Goal: Task Accomplishment & Management: Use online tool/utility

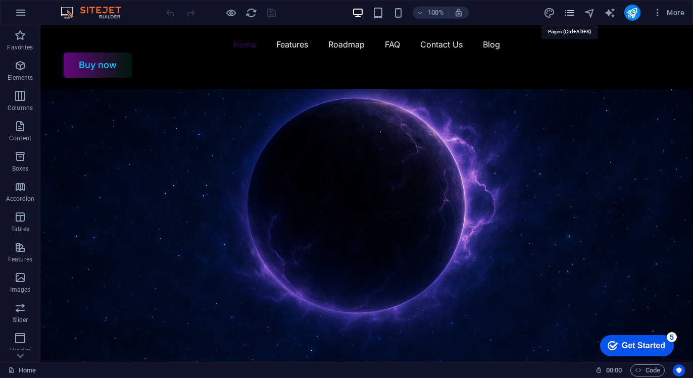
click at [0, 0] on icon "pages" at bounding box center [0, 0] width 0 height 0
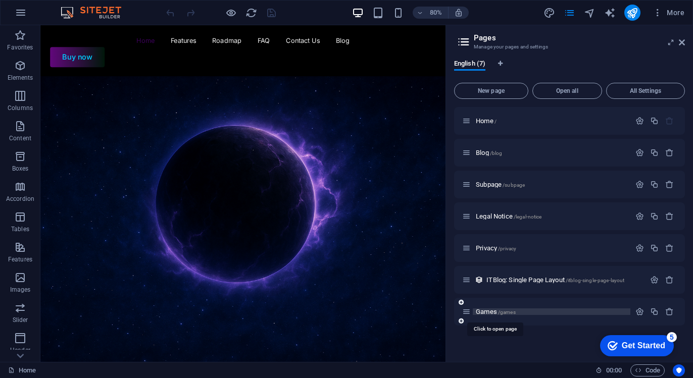
click at [0, 0] on span "Games /games" at bounding box center [0, 0] width 0 height 0
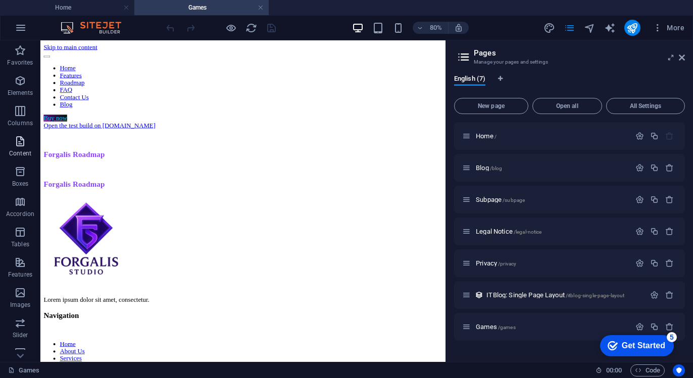
click at [19, 140] on icon "button" at bounding box center [20, 141] width 12 height 12
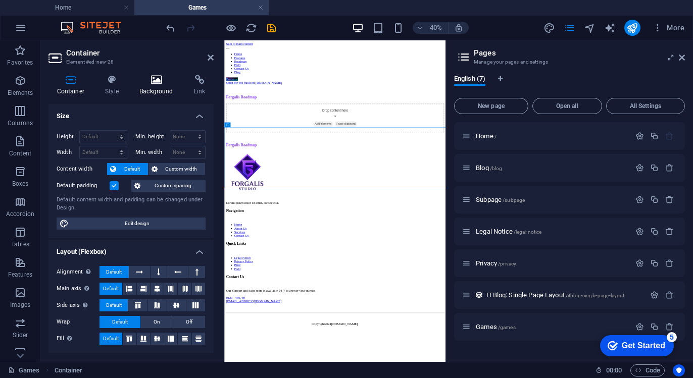
click at [162, 91] on h4 "Background" at bounding box center [158, 85] width 55 height 21
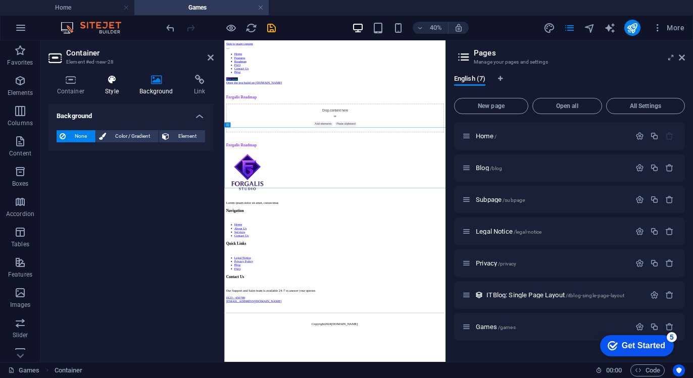
click at [110, 93] on h4 "Style" at bounding box center [114, 85] width 34 height 21
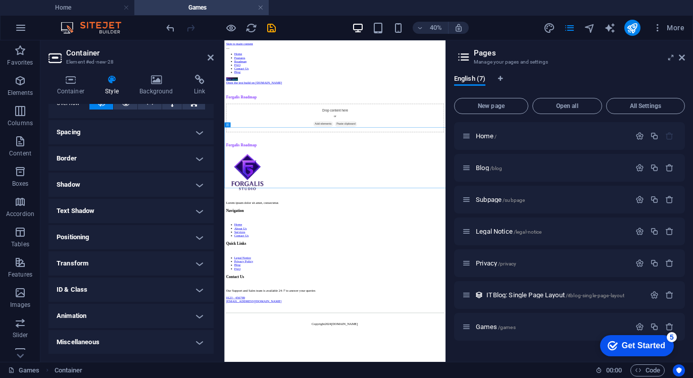
click at [128, 338] on h4 "Miscellaneous" at bounding box center [130, 342] width 165 height 24
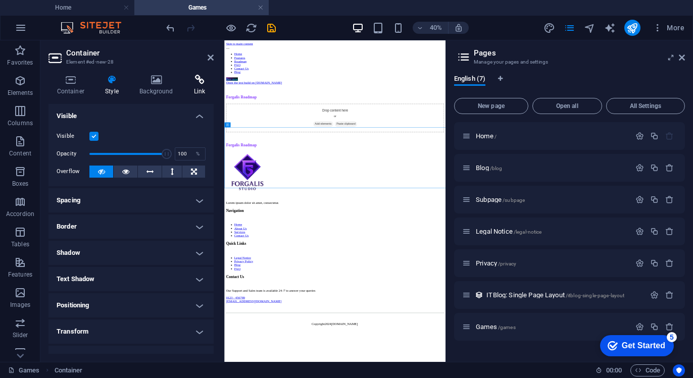
click at [192, 81] on icon at bounding box center [199, 80] width 28 height 10
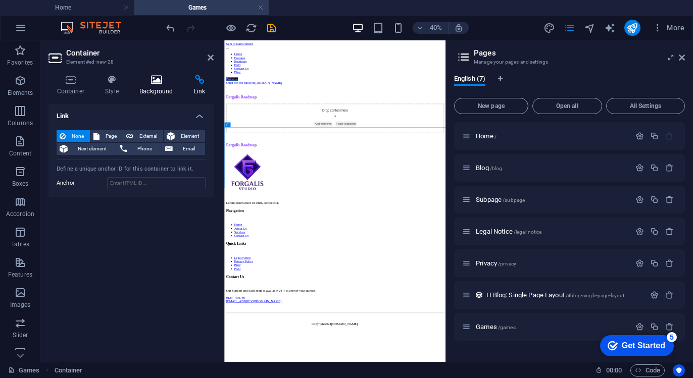
click at [152, 91] on h4 "Background" at bounding box center [158, 85] width 55 height 21
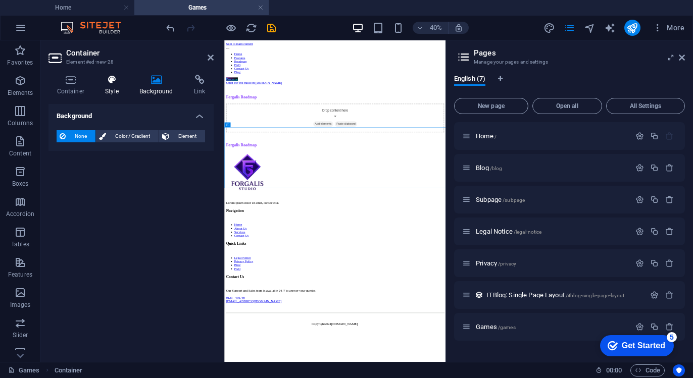
click at [97, 85] on h4 "Style" at bounding box center [114, 85] width 34 height 21
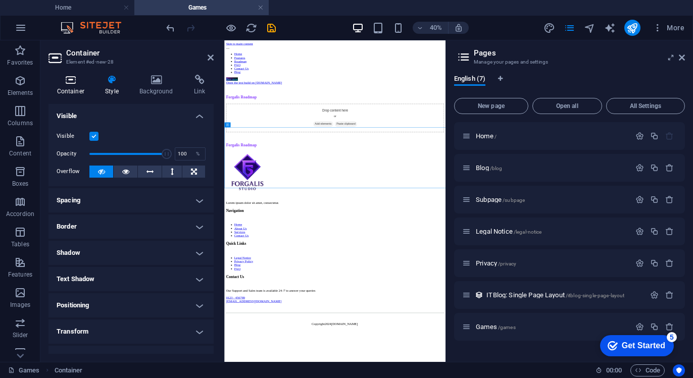
click at [75, 86] on h4 "Container" at bounding box center [72, 85] width 48 height 21
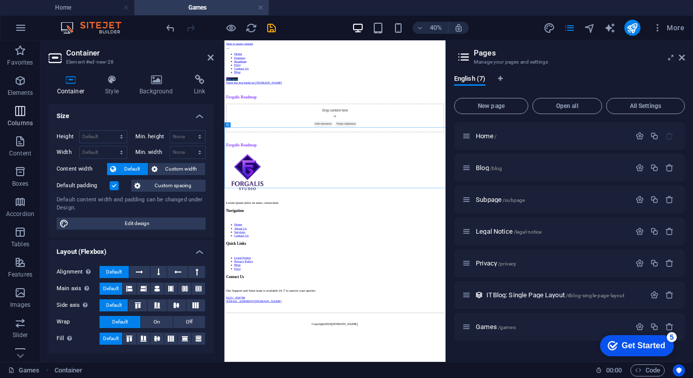
click at [19, 118] on span "Columns" at bounding box center [20, 117] width 40 height 24
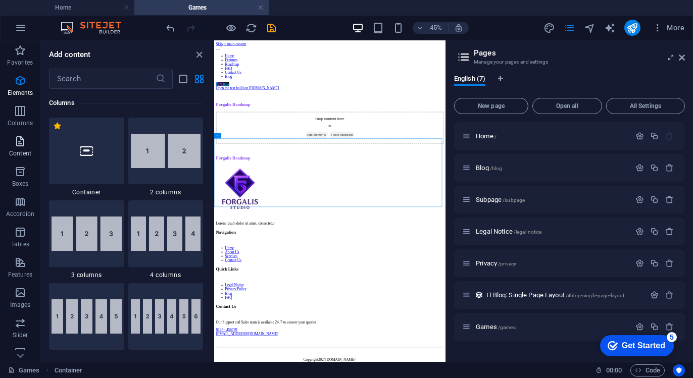
click at [19, 138] on icon "button" at bounding box center [20, 141] width 12 height 12
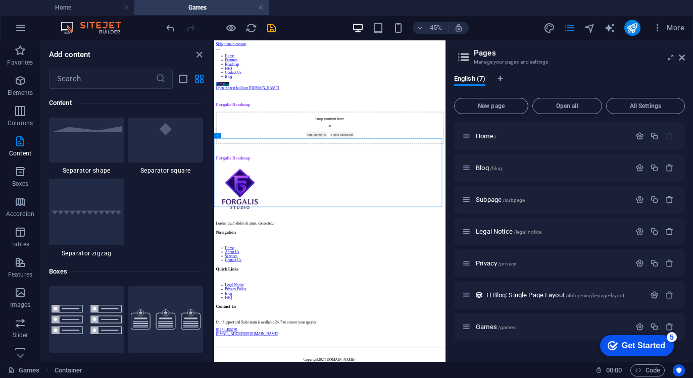
scroll to position [2777, 0]
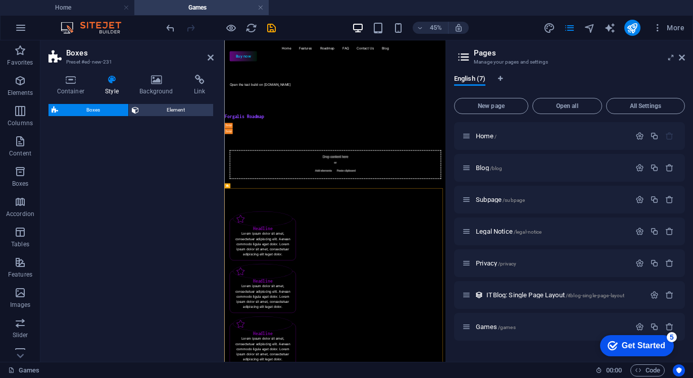
select select "rem"
select select "px"
select select "%"
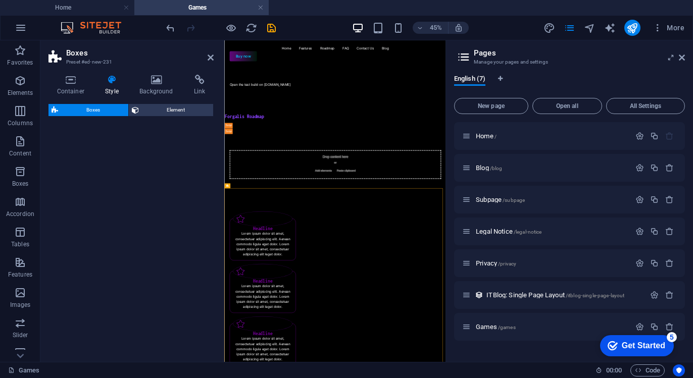
select select "preset-boxes-v3-border"
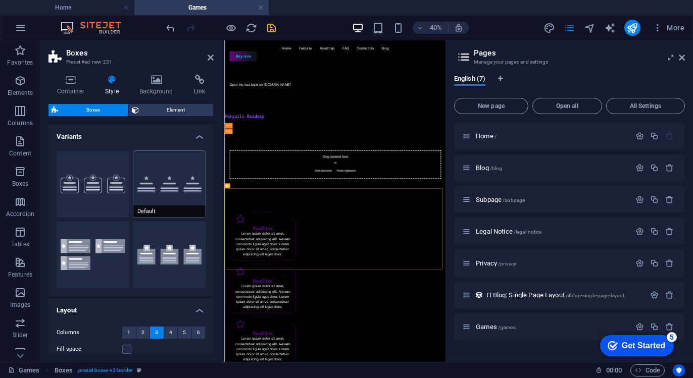
scroll to position [153, 0]
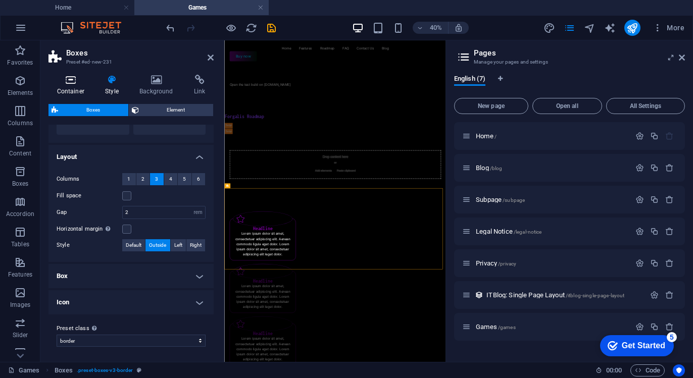
click at [70, 87] on h4 "Container" at bounding box center [72, 85] width 48 height 21
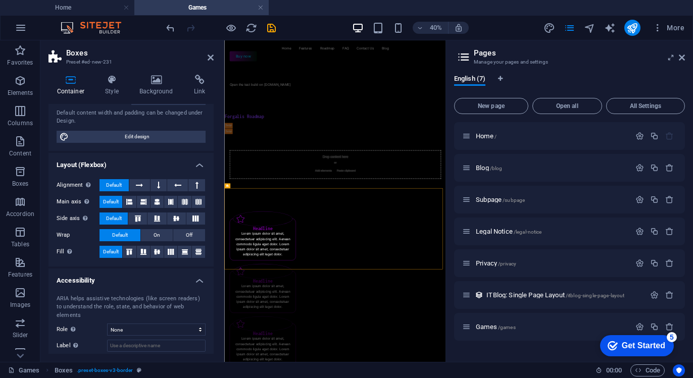
scroll to position [0, 0]
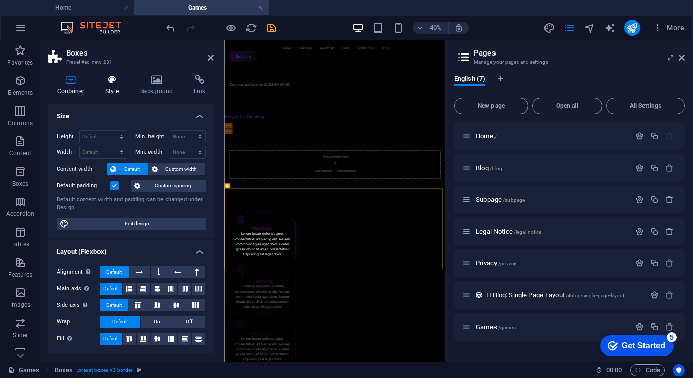
click at [97, 77] on icon at bounding box center [112, 80] width 30 height 10
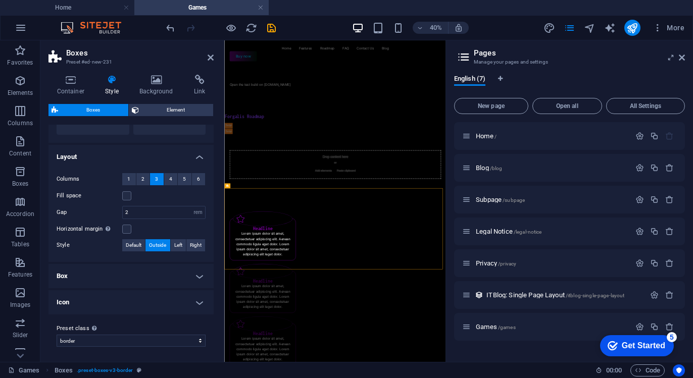
click at [103, 298] on h4 "Icon" at bounding box center [130, 302] width 165 height 24
click at [104, 285] on h4 "Box" at bounding box center [130, 276] width 165 height 24
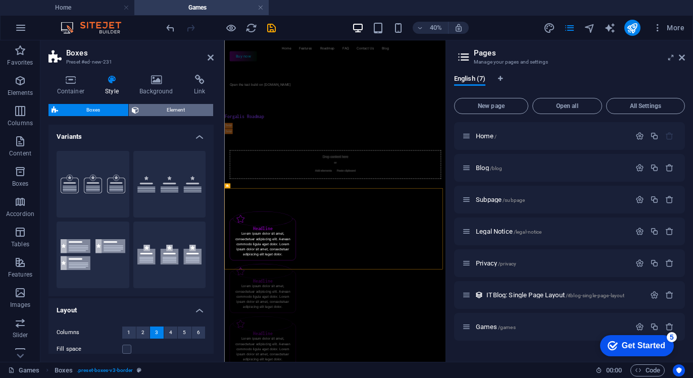
click at [158, 106] on span "Element" at bounding box center [176, 110] width 69 height 12
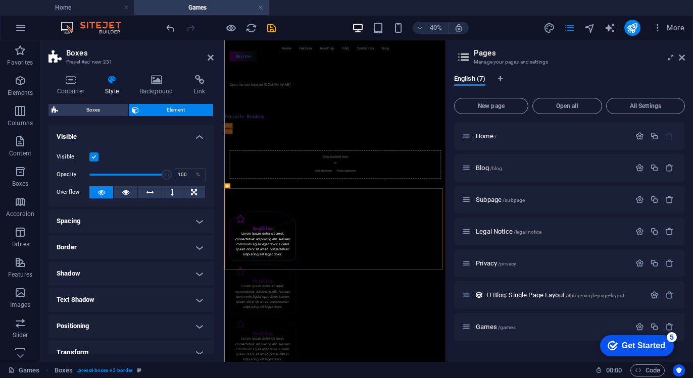
scroll to position [89, 0]
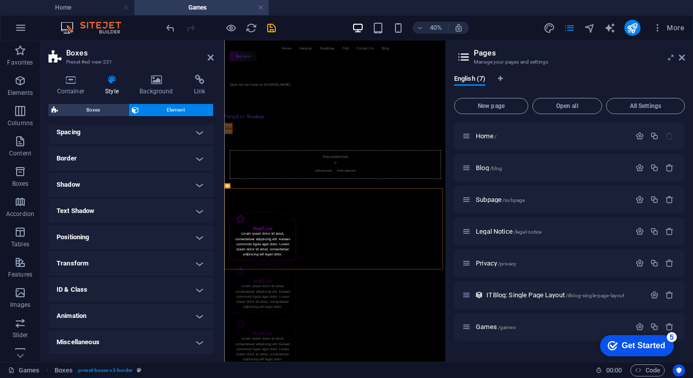
click at [119, 334] on h4 "Miscellaneous" at bounding box center [130, 342] width 165 height 24
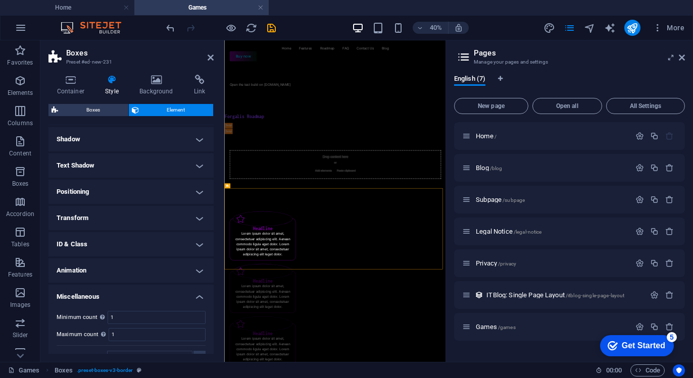
scroll to position [150, 0]
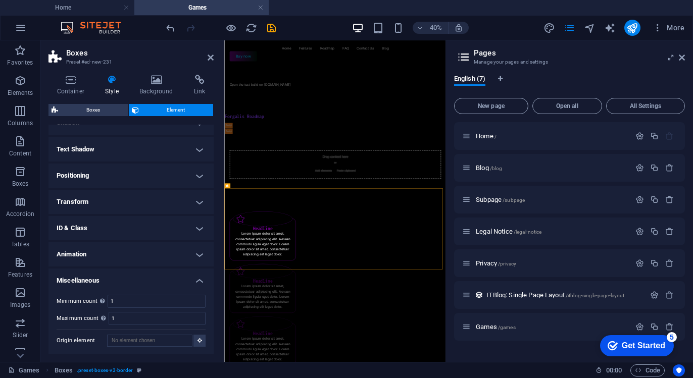
click at [132, 260] on h4 "Animation" at bounding box center [130, 254] width 165 height 24
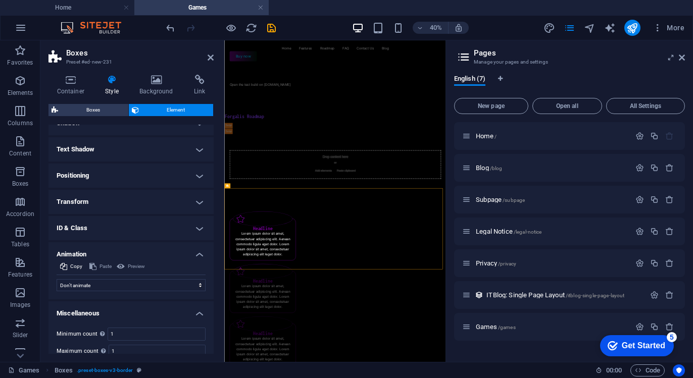
click at [135, 224] on h4 "ID & Class" at bounding box center [130, 228] width 165 height 24
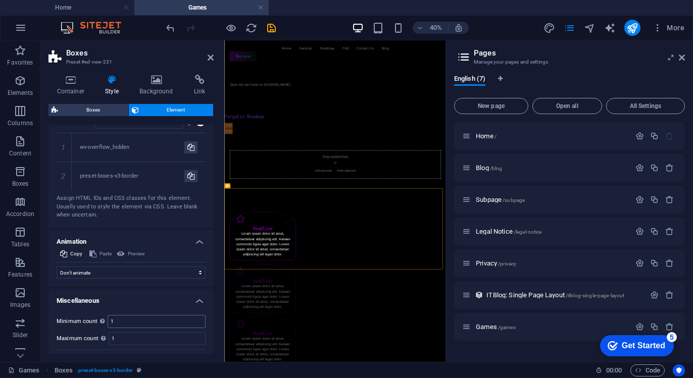
scroll to position [180, 0]
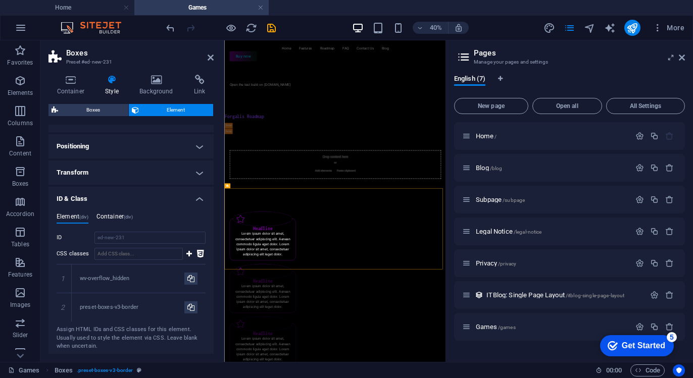
click at [121, 222] on h4 "Container (div)" at bounding box center [114, 218] width 36 height 11
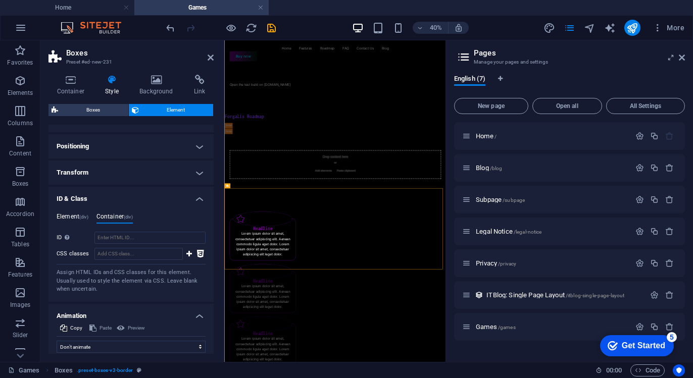
click at [72, 219] on h4 "Element (div)" at bounding box center [73, 218] width 32 height 11
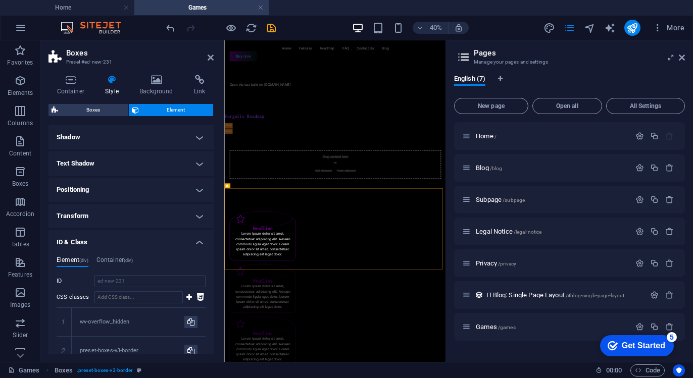
scroll to position [129, 0]
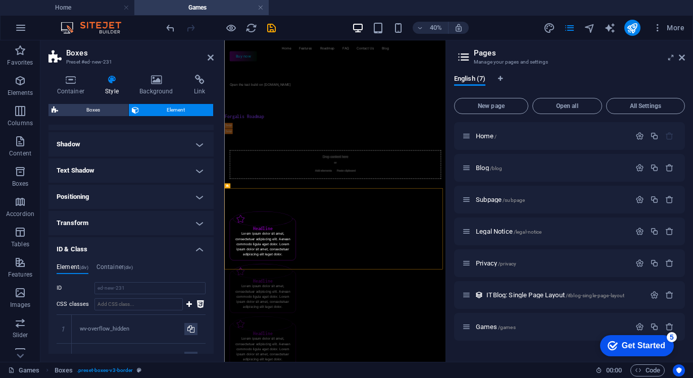
click at [134, 224] on h4 "Transform" at bounding box center [130, 223] width 165 height 24
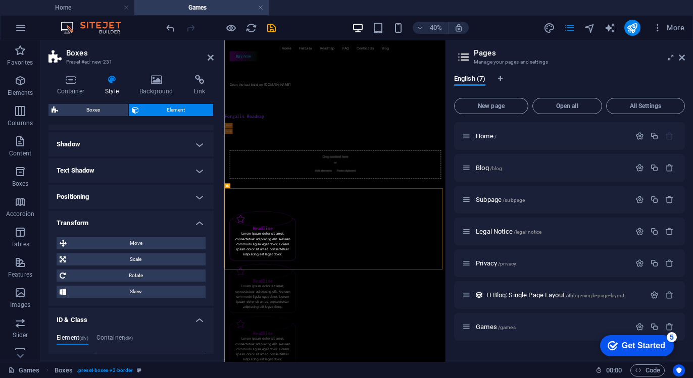
click at [135, 204] on h4 "Positioning" at bounding box center [130, 197] width 165 height 24
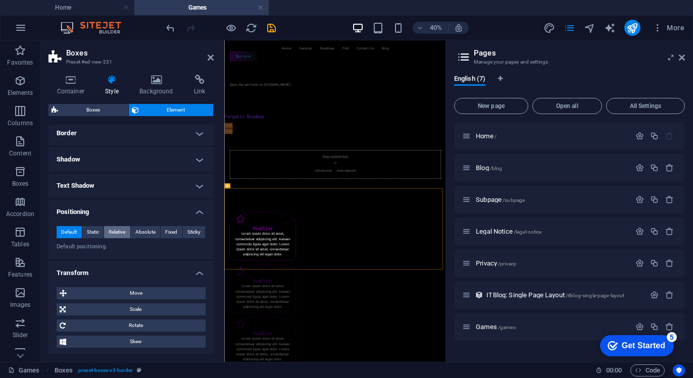
scroll to position [79, 0]
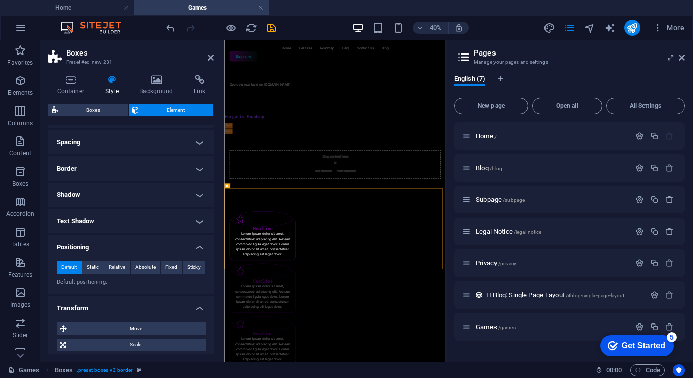
click at [127, 217] on h4 "Text Shadow" at bounding box center [130, 221] width 165 height 24
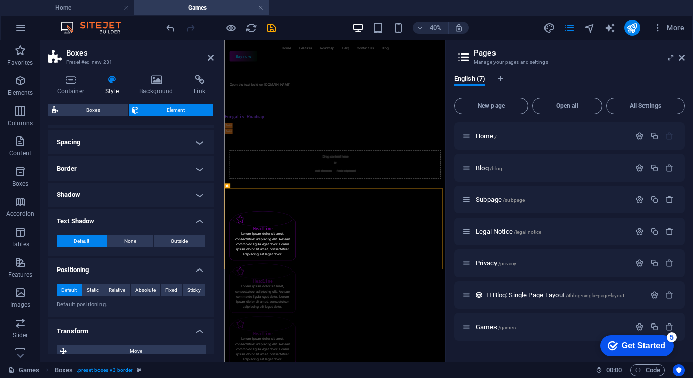
click at [119, 196] on h4 "Shadow" at bounding box center [130, 195] width 165 height 24
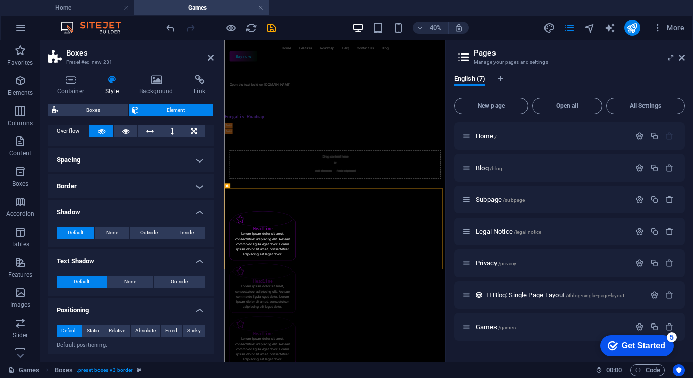
scroll to position [0, 0]
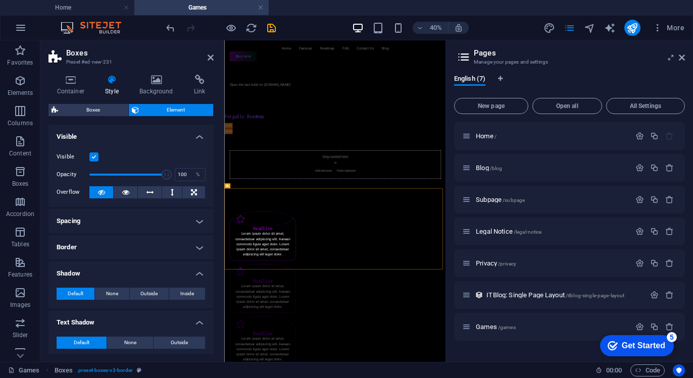
click at [113, 238] on h4 "Border" at bounding box center [130, 247] width 165 height 24
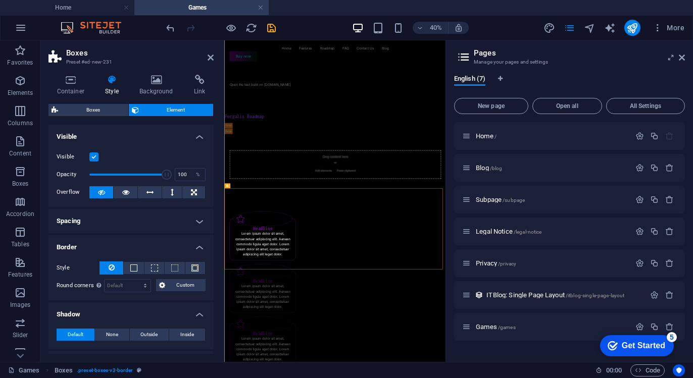
click at [111, 224] on h4 "Spacing" at bounding box center [130, 221] width 165 height 24
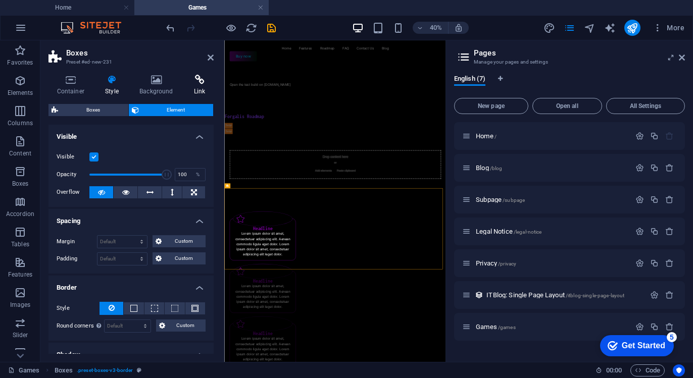
click at [191, 83] on icon at bounding box center [199, 80] width 28 height 10
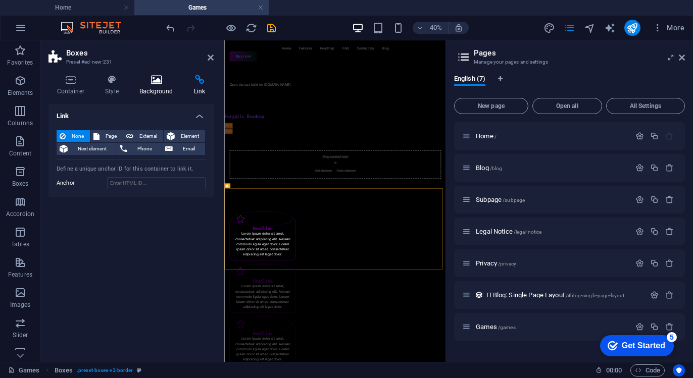
click at [171, 84] on icon at bounding box center [156, 80] width 50 height 10
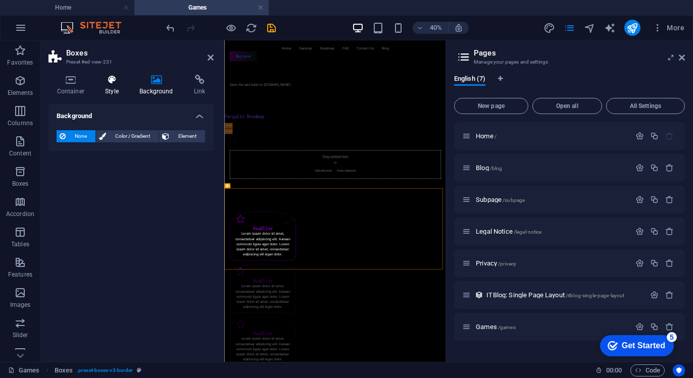
click at [115, 88] on h4 "Style" at bounding box center [114, 85] width 34 height 21
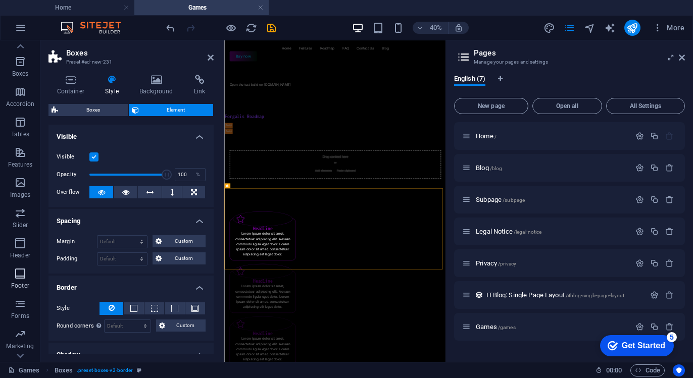
scroll to position [132, 0]
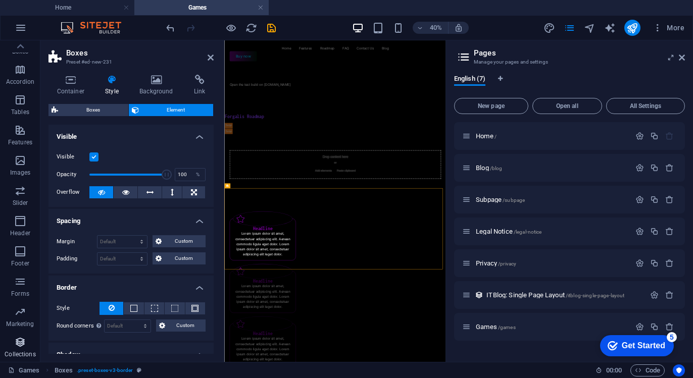
click at [19, 342] on icon "button" at bounding box center [20, 342] width 12 height 12
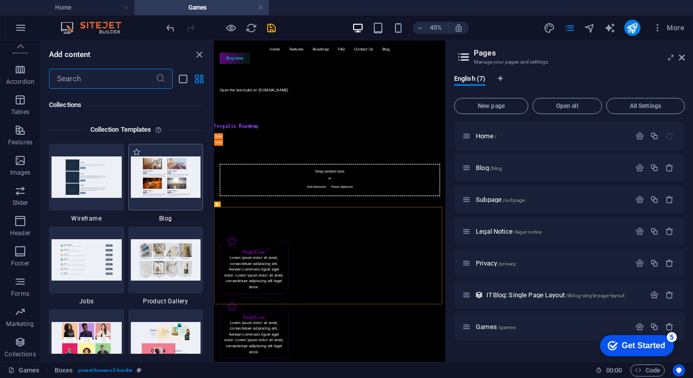
scroll to position [9243, 0]
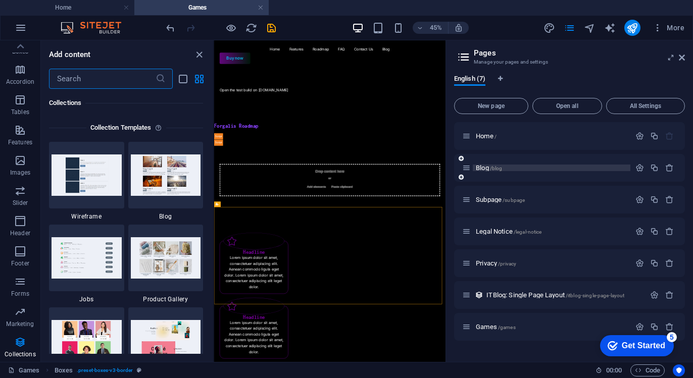
click at [479, 168] on span "Blog /blog" at bounding box center [489, 168] width 26 height 8
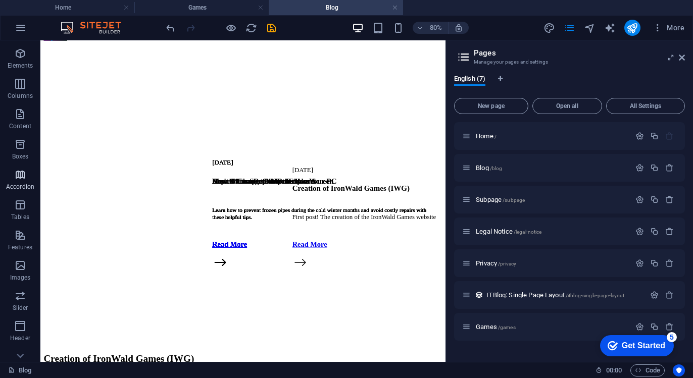
scroll to position [132, 0]
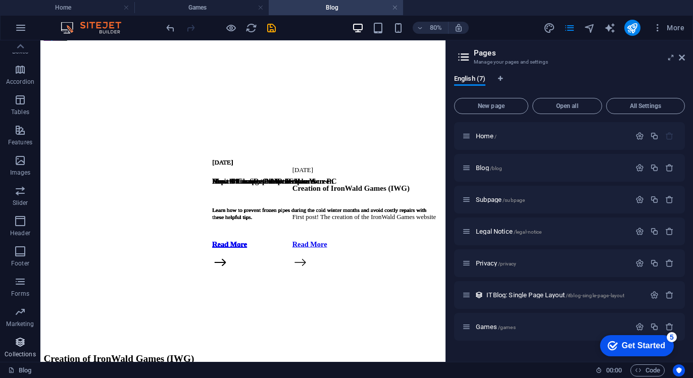
click at [26, 351] on p "Collections" at bounding box center [20, 354] width 31 height 8
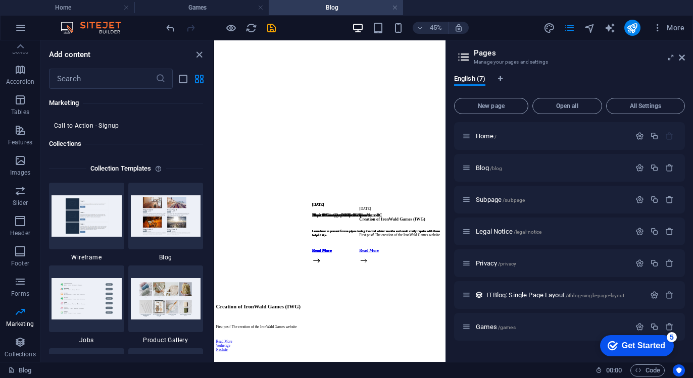
scroll to position [9193, 0]
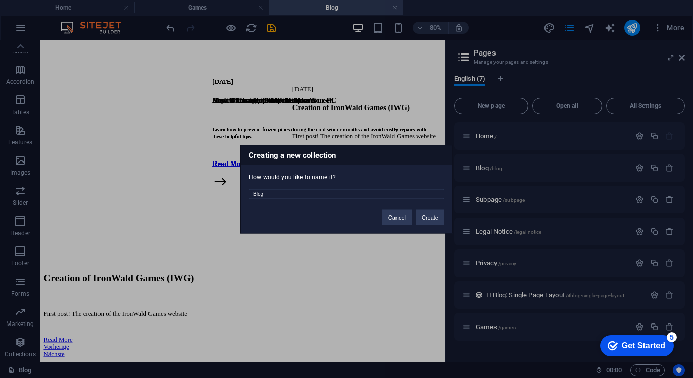
drag, startPoint x: 268, startPoint y: 193, endPoint x: 219, endPoint y: 195, distance: 49.0
click at [219, 195] on div "Creating a new collection How would you like to name it? Blog Cancel Create" at bounding box center [346, 189] width 693 height 378
type input "RSS"
click at [441, 213] on button "Create" at bounding box center [430, 217] width 29 height 15
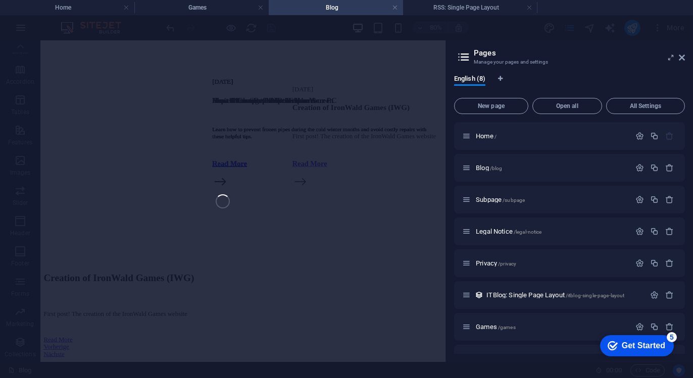
select select "68b9b283ef3cf89066000d54"
select select
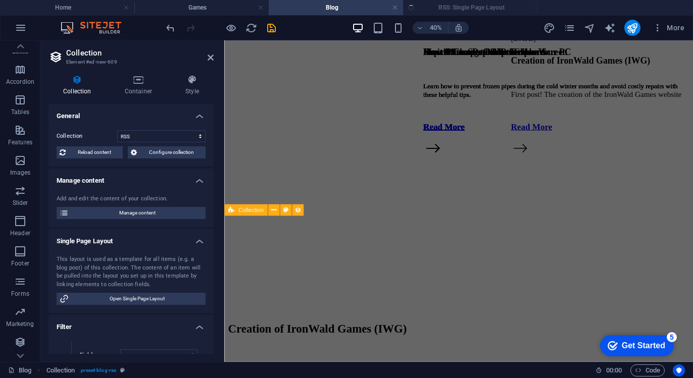
select select "columns.publishing_date_DESC"
select select "columns.status"
select select "columns.publishing_date"
select select "past"
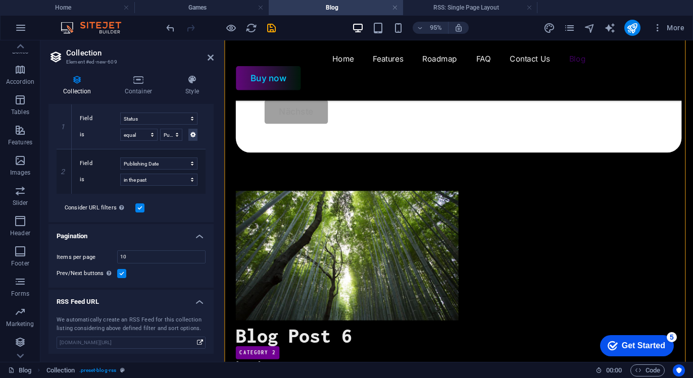
scroll to position [271, 0]
click at [149, 341] on input "www.example.com/rss/new-609.xml" at bounding box center [131, 341] width 149 height 12
drag, startPoint x: 149, startPoint y: 341, endPoint x: 143, endPoint y: 345, distance: 7.3
click at [143, 345] on input "www.example.com/rss/new-609.xml" at bounding box center [131, 341] width 149 height 12
click at [146, 342] on input "www.example.com/rss/new-609.xml" at bounding box center [131, 341] width 149 height 12
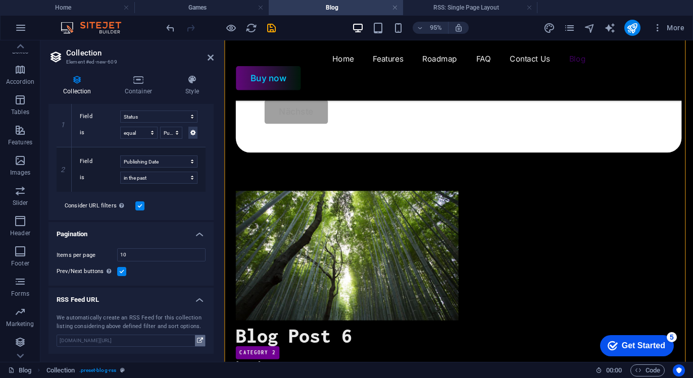
click at [197, 343] on icon at bounding box center [200, 340] width 6 height 11
click at [142, 339] on input "www.example.com/rss/new-609.xml" at bounding box center [131, 341] width 149 height 12
drag, startPoint x: 142, startPoint y: 339, endPoint x: 105, endPoint y: 341, distance: 37.4
click at [105, 341] on input "www.example.com/rss/new-609.xml" at bounding box center [131, 341] width 149 height 12
click at [134, 328] on div "We automatically create an RSS Feed for this collection listing considering abo…" at bounding box center [131, 322] width 149 height 17
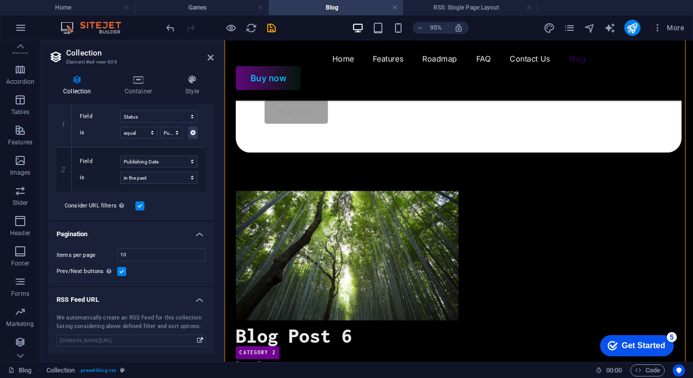
click at [137, 323] on div "We automatically create an RSS Feed for this collection listing considering abo…" at bounding box center [131, 322] width 149 height 17
click at [138, 315] on div "We automatically create an RSS Feed for this collection listing considering abo…" at bounding box center [131, 322] width 149 height 17
click at [274, 27] on icon "save" at bounding box center [272, 28] width 12 height 12
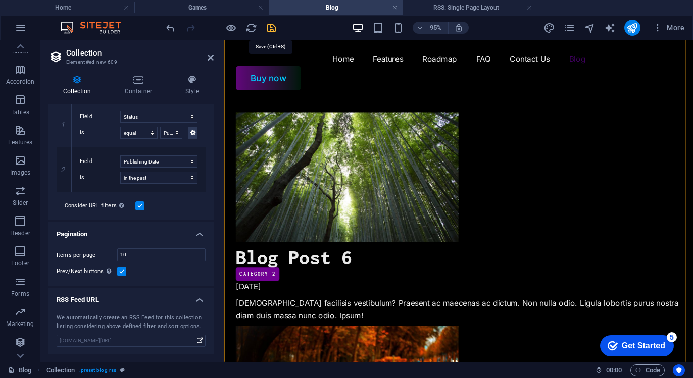
scroll to position [473, 0]
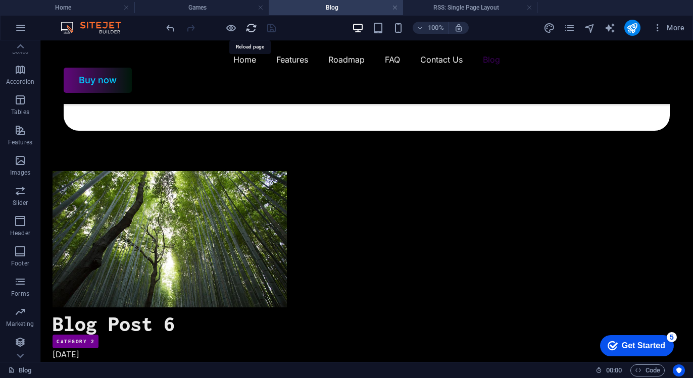
click at [251, 30] on icon "reload" at bounding box center [251, 28] width 12 height 12
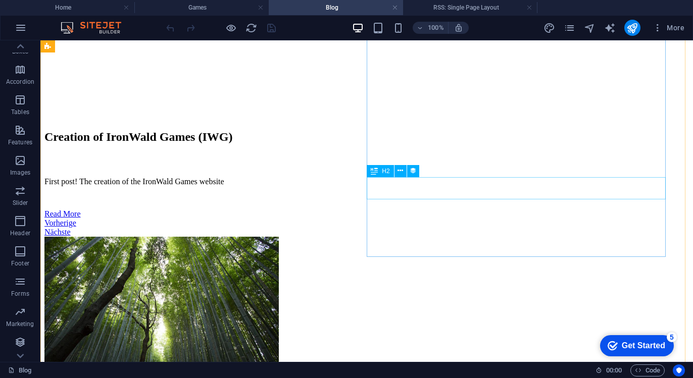
scroll to position [252, 0]
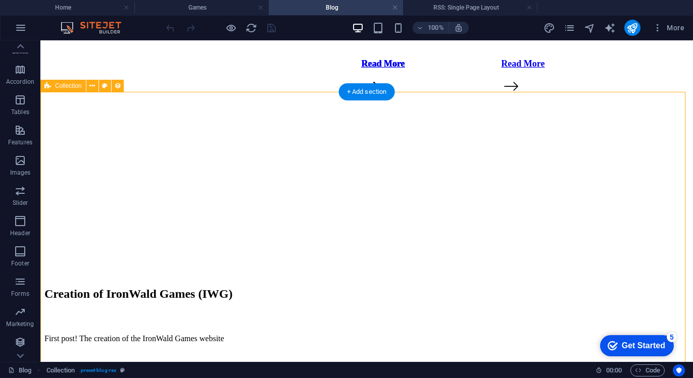
select select "68b9b283ef3cf89066000d54"
select select "columns.publishing_date_DESC"
select select "columns.status"
select select "columns.publishing_date"
select select "past"
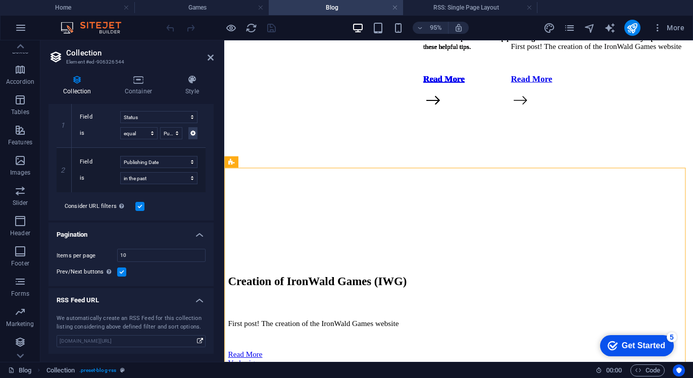
scroll to position [271, 0]
click at [132, 339] on input "www.example.com/rss/906326544.xml" at bounding box center [131, 341] width 149 height 12
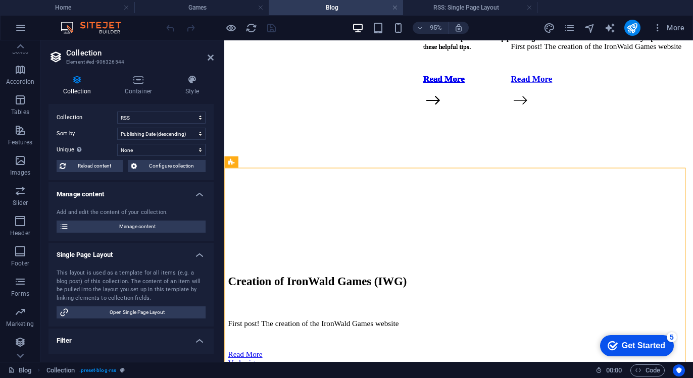
scroll to position [0, 0]
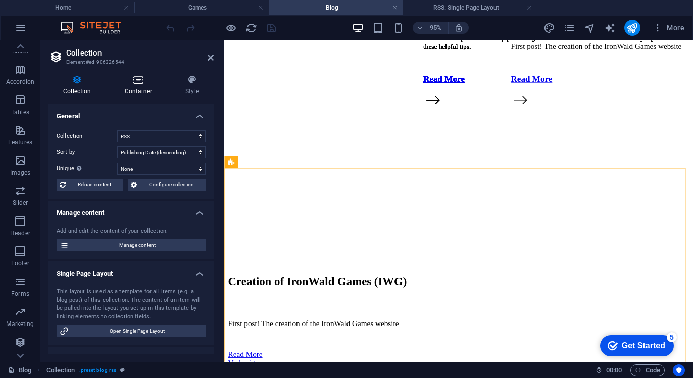
click at [149, 82] on icon at bounding box center [138, 80] width 57 height 10
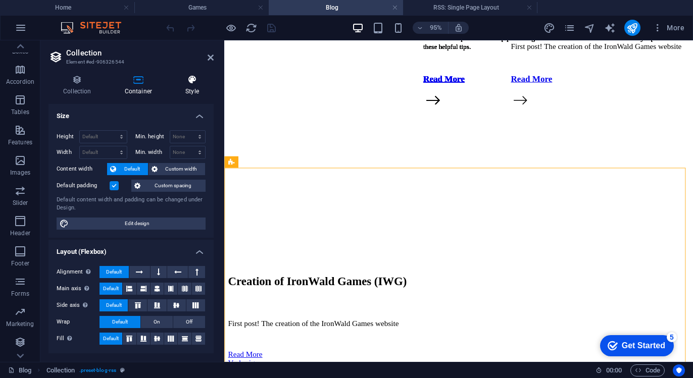
click at [180, 82] on icon at bounding box center [192, 80] width 43 height 10
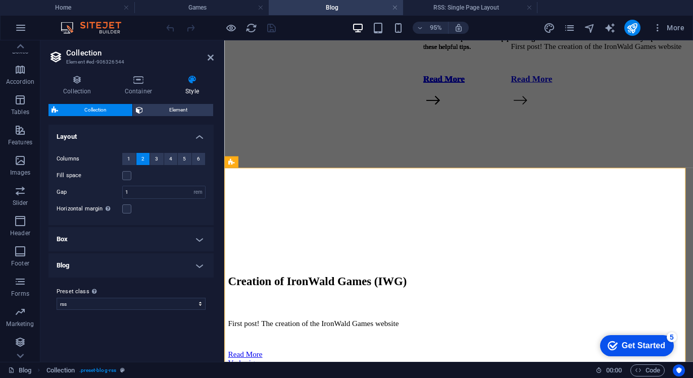
click at [121, 268] on h4 "Blog" at bounding box center [130, 265] width 165 height 24
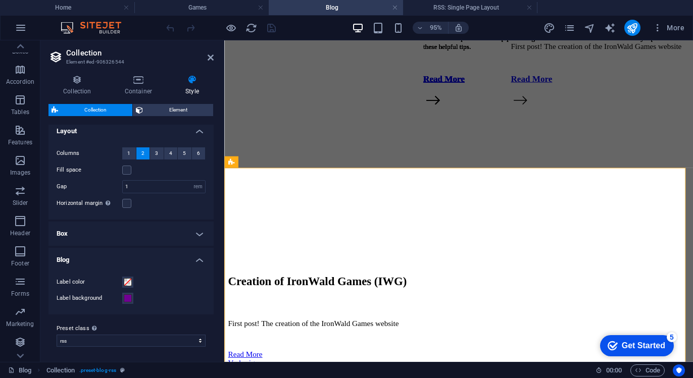
click at [117, 226] on h4 "Box" at bounding box center [130, 234] width 165 height 24
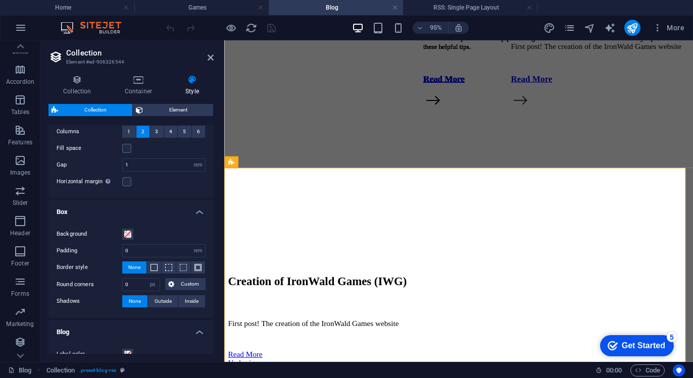
scroll to position [0, 0]
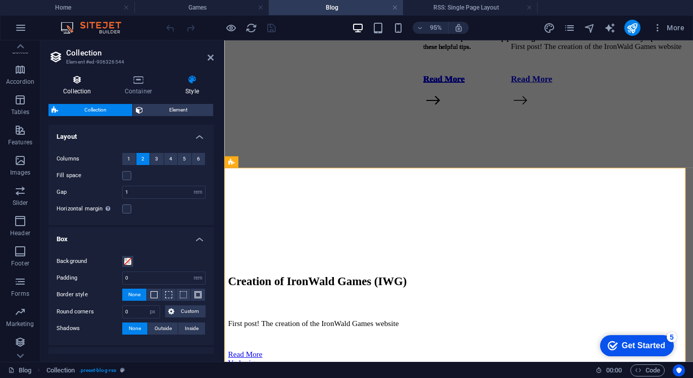
click at [71, 80] on icon at bounding box center [77, 80] width 58 height 10
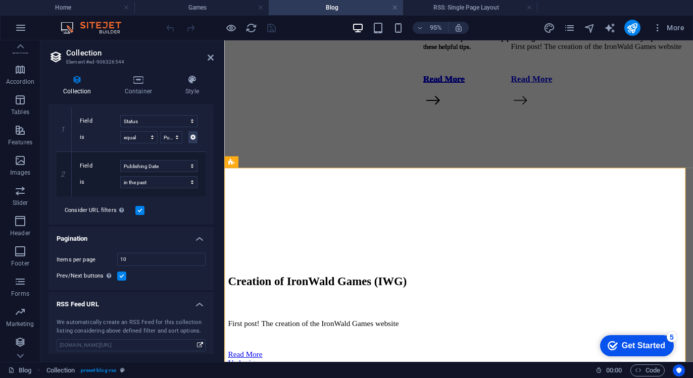
scroll to position [271, 0]
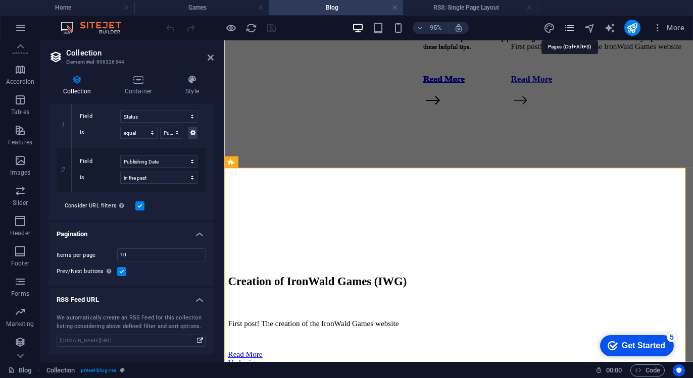
click at [572, 26] on icon "pages" at bounding box center [569, 28] width 12 height 12
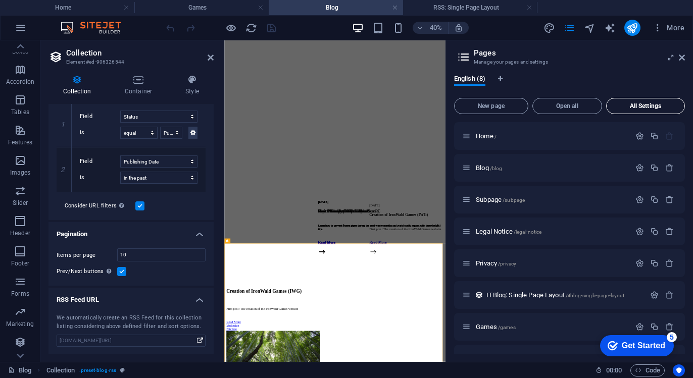
click at [635, 104] on span "All Settings" at bounding box center [645, 106] width 70 height 6
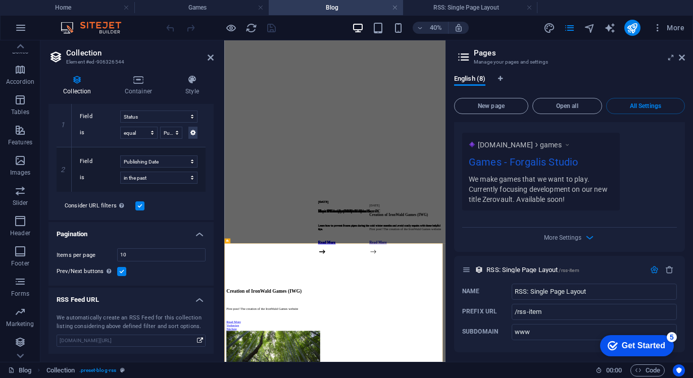
click at [572, 245] on div "Name Games ​ URL SLUG /games ​ SEO Title AI ​ 219 / 580 Px SEO Description AI ​…" at bounding box center [569, 53] width 231 height 396
click at [566, 234] on span "More Settings" at bounding box center [562, 237] width 37 height 7
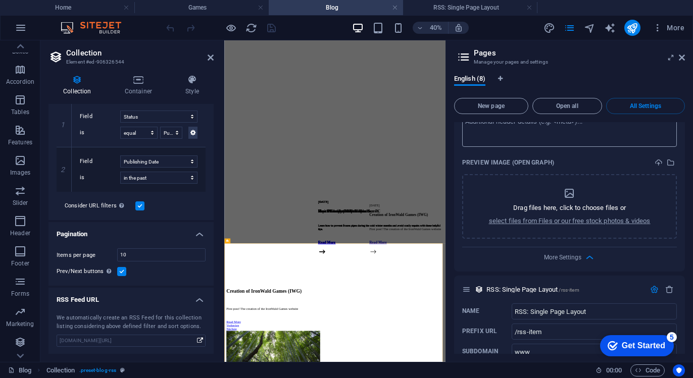
scroll to position [2682, 0]
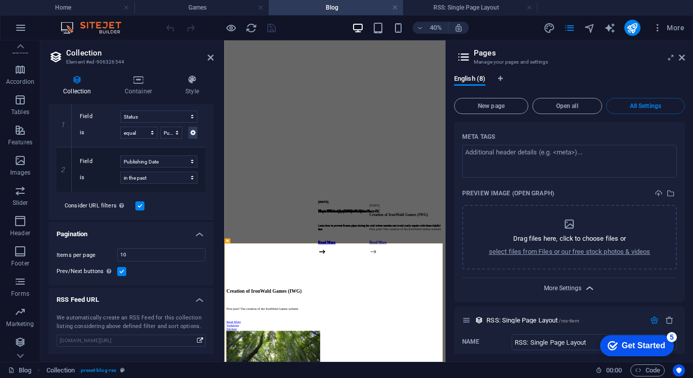
click at [564, 288] on span "More Settings" at bounding box center [562, 288] width 37 height 7
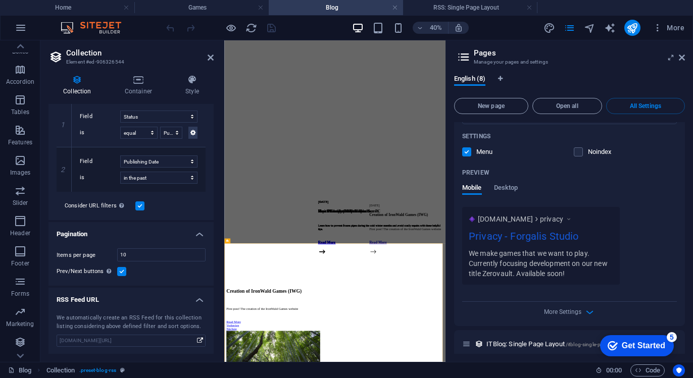
scroll to position [1931, 0]
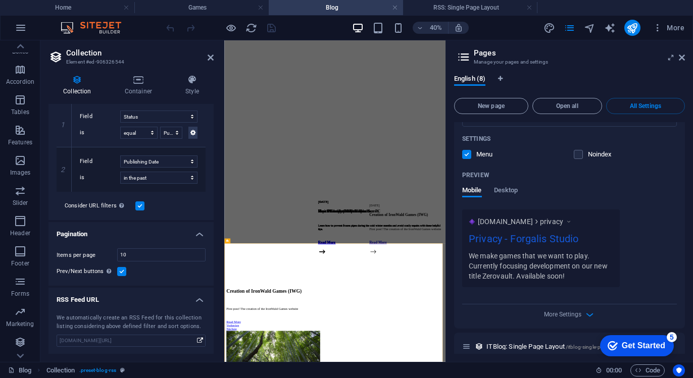
click at [577, 308] on div "More Settings" at bounding box center [569, 312] width 215 height 16
click at [575, 315] on span "More Settings" at bounding box center [562, 314] width 37 height 7
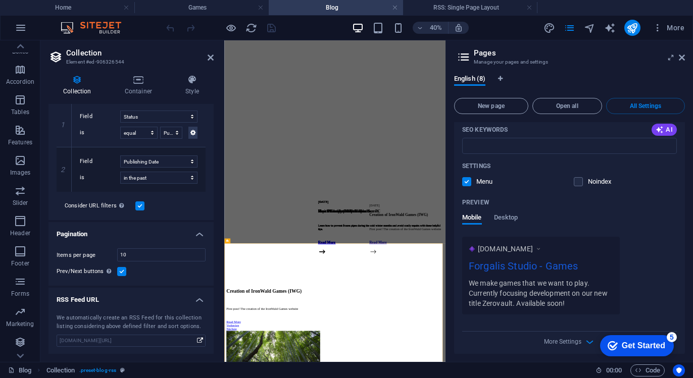
scroll to position [164, 0]
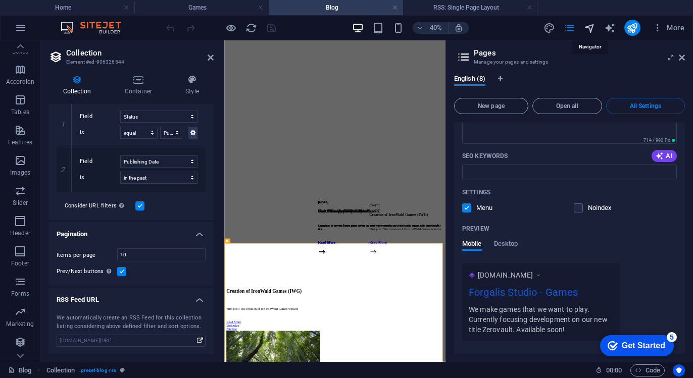
click at [586, 31] on icon "navigator" at bounding box center [590, 28] width 12 height 12
select select "16957431-en"
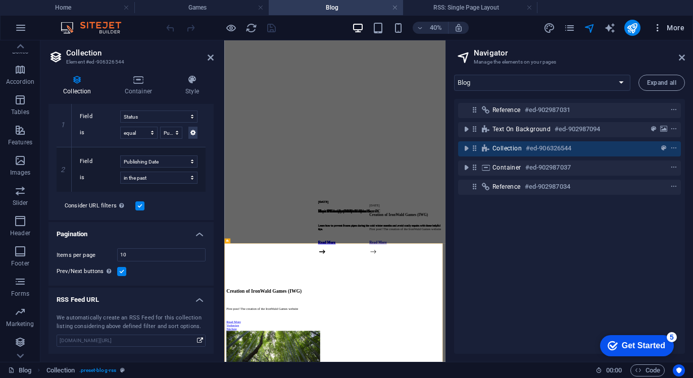
click at [651, 30] on button "More" at bounding box center [668, 28] width 40 height 16
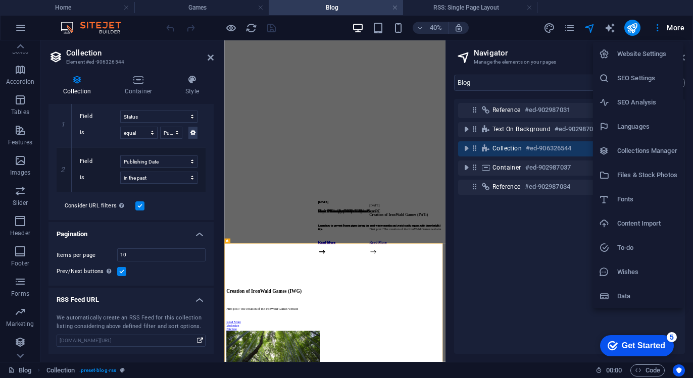
click at [657, 151] on h6 "Collections Manager" at bounding box center [647, 151] width 60 height 12
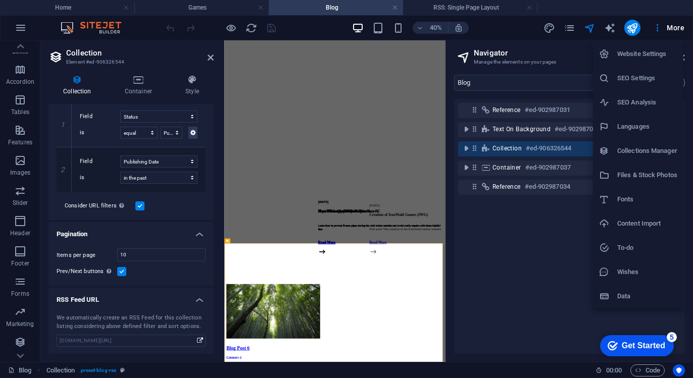
scroll to position [0, 0]
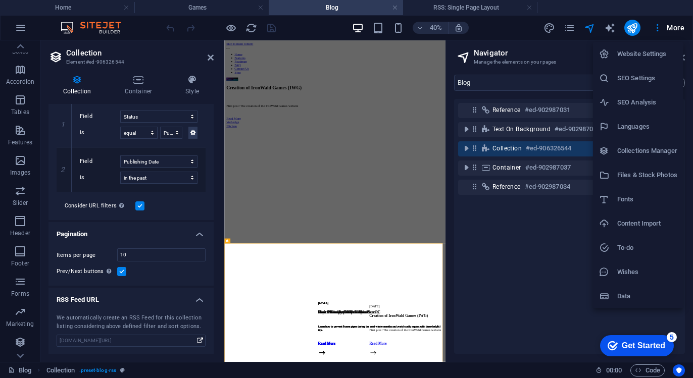
select select
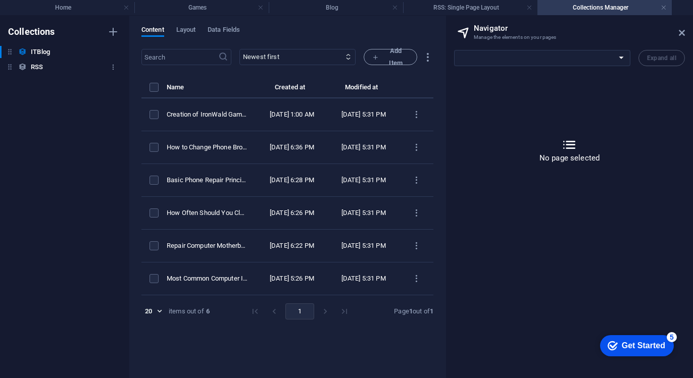
click at [32, 69] on h6 "RSS" at bounding box center [37, 67] width 12 height 12
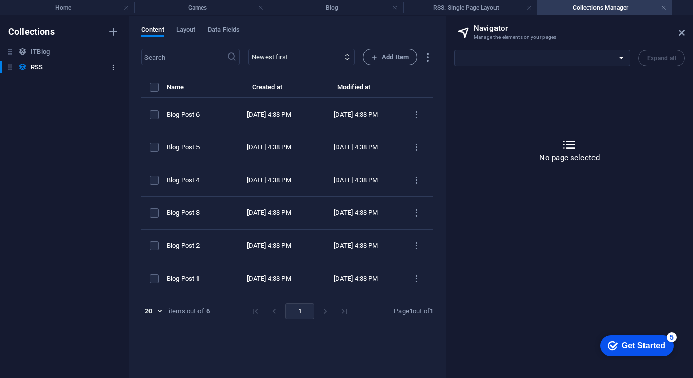
click at [113, 68] on icon "button" at bounding box center [113, 67] width 7 height 7
click at [32, 71] on div at bounding box center [346, 189] width 693 height 378
click at [10, 65] on icon at bounding box center [10, 67] width 9 height 9
click at [7, 68] on icon at bounding box center [10, 67] width 9 height 9
click at [210, 31] on span "Data Fields" at bounding box center [224, 31] width 32 height 14
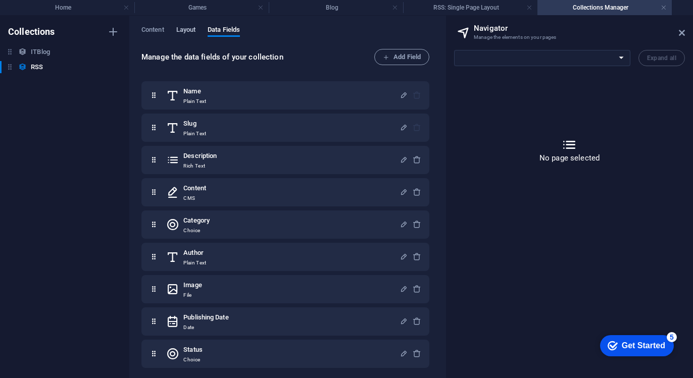
click at [190, 29] on span "Layout" at bounding box center [186, 31] width 20 height 14
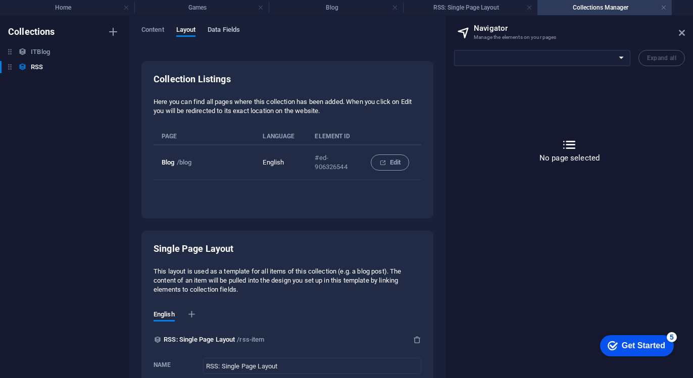
click at [224, 34] on span "Data Fields" at bounding box center [224, 31] width 32 height 14
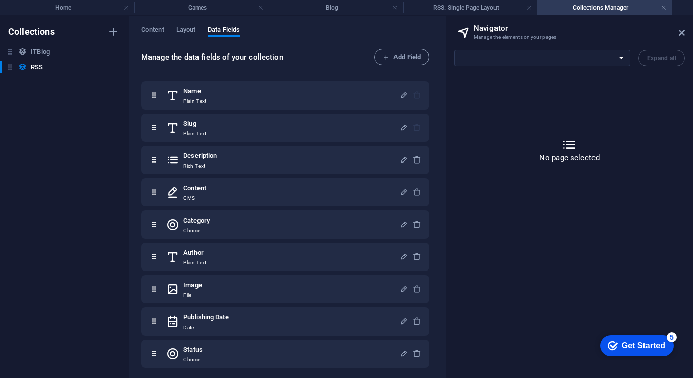
click at [167, 39] on div "Content Layout Data Fields" at bounding box center [287, 35] width 292 height 19
click at [151, 32] on span "Content" at bounding box center [152, 31] width 23 height 14
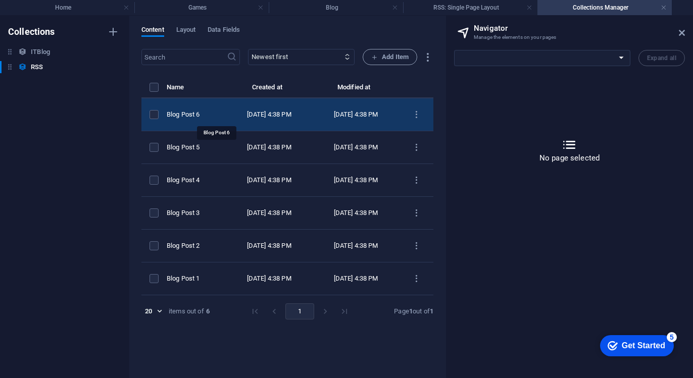
click at [217, 111] on div "Blog Post 6" at bounding box center [192, 114] width 51 height 9
select select "Category 2"
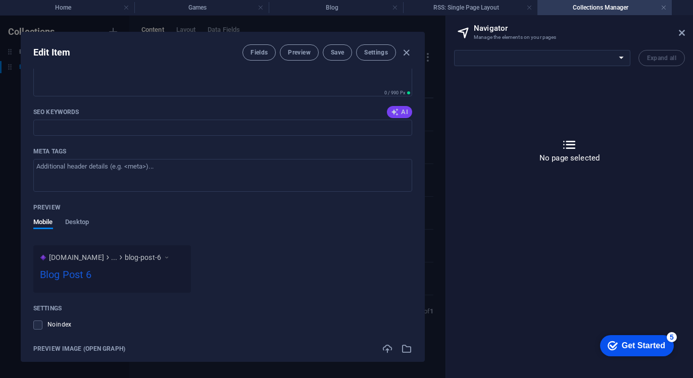
scroll to position [750, 0]
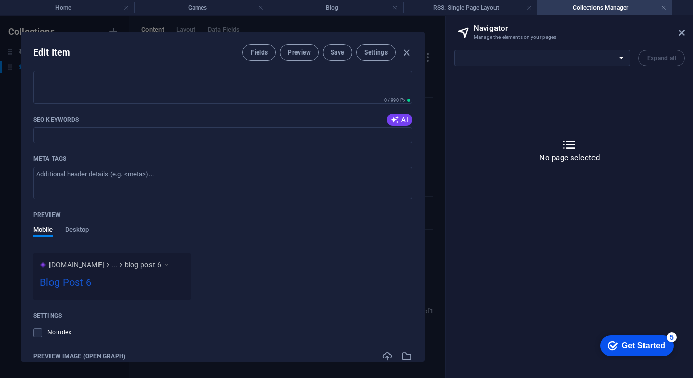
click at [434, 246] on div "Edit Item Fields Preview Save Settings Name Blog Post 6 ​ Slug www.example.com/…" at bounding box center [222, 197] width 445 height 363
type input "2025-09-04"
type input "blog-post-6"
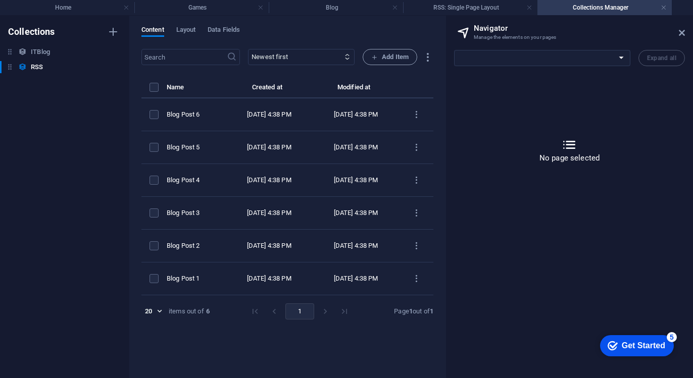
scroll to position [650, 0]
click at [200, 11] on h4 "Games" at bounding box center [201, 7] width 134 height 11
select select "16960465-en"
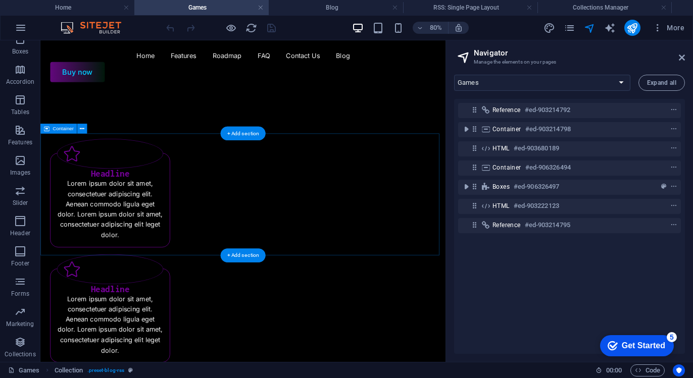
scroll to position [303, 0]
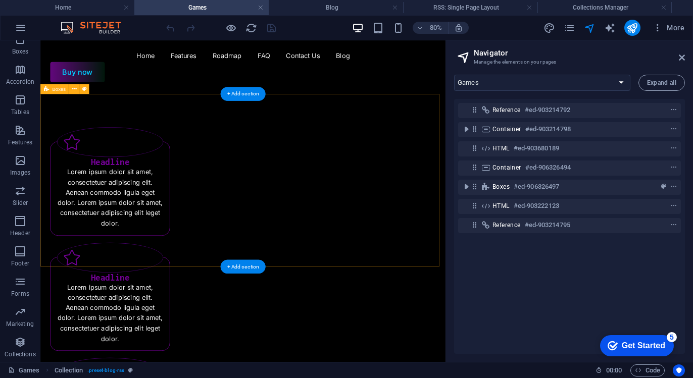
click at [276, 146] on div "Headline Lorem ipsum dolor sit amet, consectetuer adipiscing elit. Aenean commo…" at bounding box center [293, 360] width 506 height 505
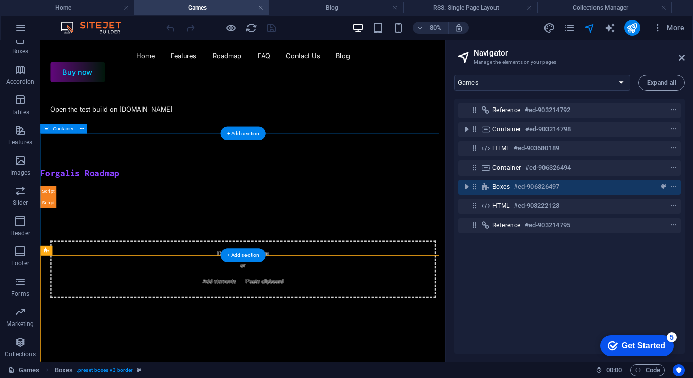
scroll to position [0, 0]
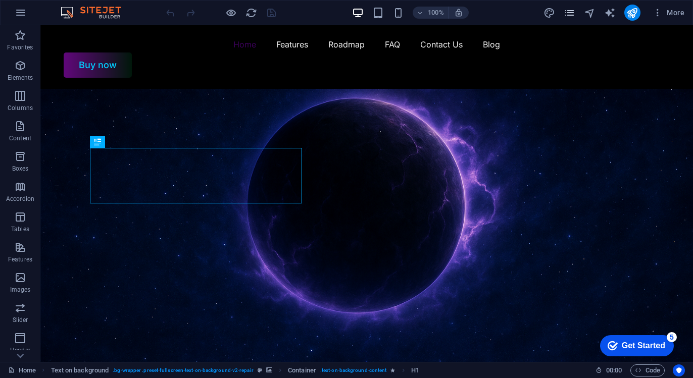
click at [0, 0] on icon "pages" at bounding box center [0, 0] width 0 height 0
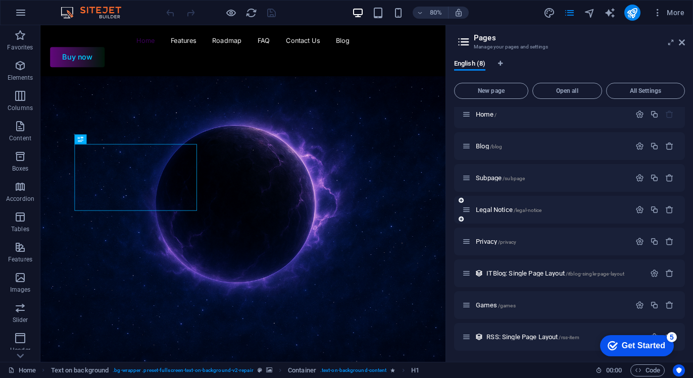
scroll to position [7, 0]
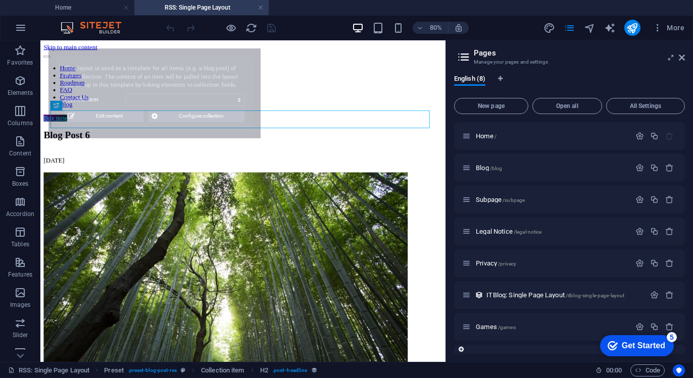
scroll to position [0, 0]
select select "68b9b284ef3cf89066000d5a"
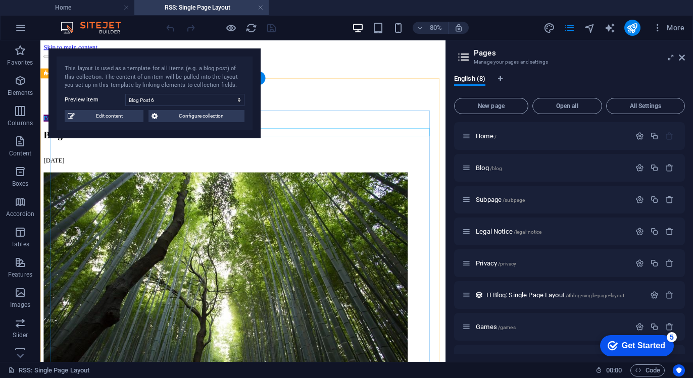
click at [386, 176] on div at bounding box center [293, 181] width 498 height 10
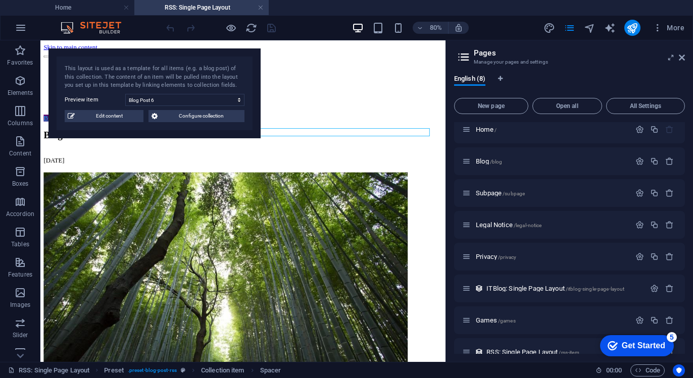
scroll to position [22, 0]
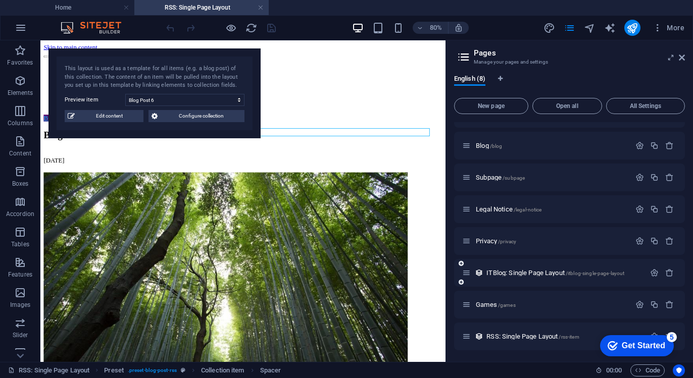
click at [0, 0] on div "ITBlog: Single Page Layout /itblog-single-page-layout" at bounding box center [0, 0] width 0 height 0
click at [0, 0] on span "ITBlog: Single Page Layout /itblog-single-page-layout" at bounding box center [0, 0] width 0 height 0
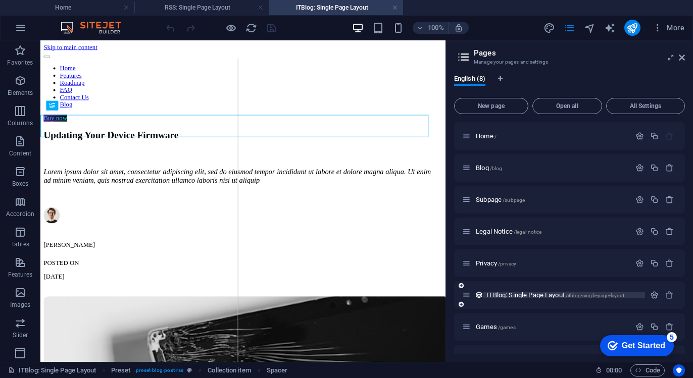
scroll to position [0, 0]
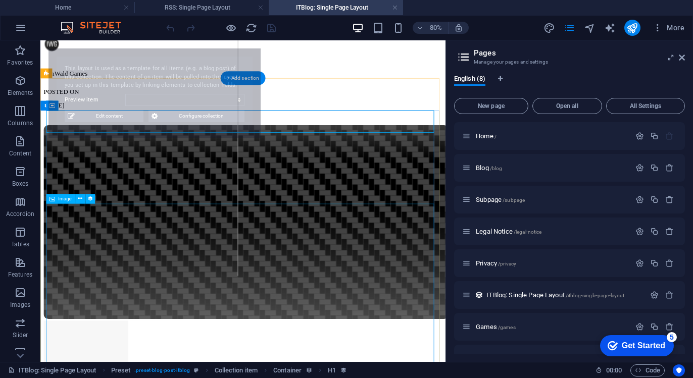
select select "68b86d64c7685b797c0b5944"
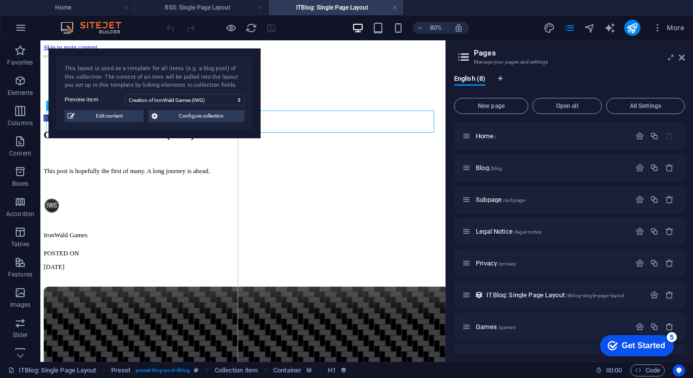
click at [393, 5] on link at bounding box center [395, 8] width 6 height 10
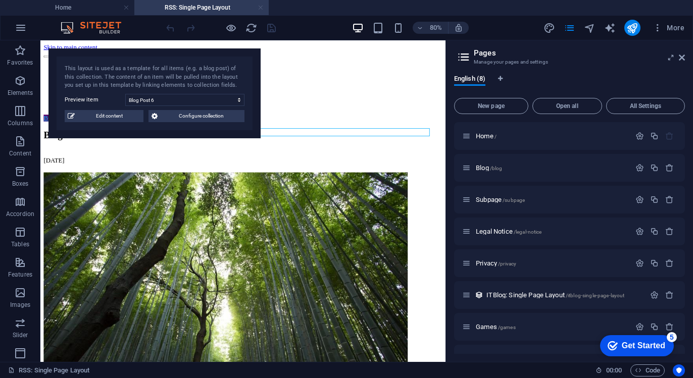
click at [259, 6] on link at bounding box center [261, 8] width 6 height 10
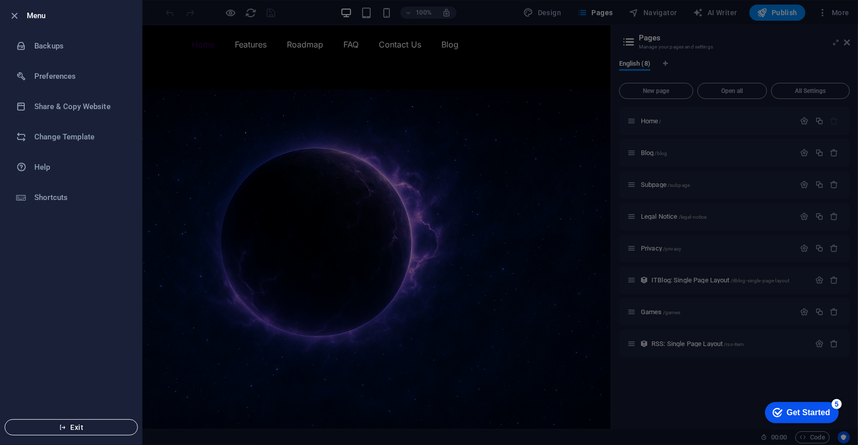
click at [115, 378] on span "Exit" at bounding box center [71, 427] width 116 height 8
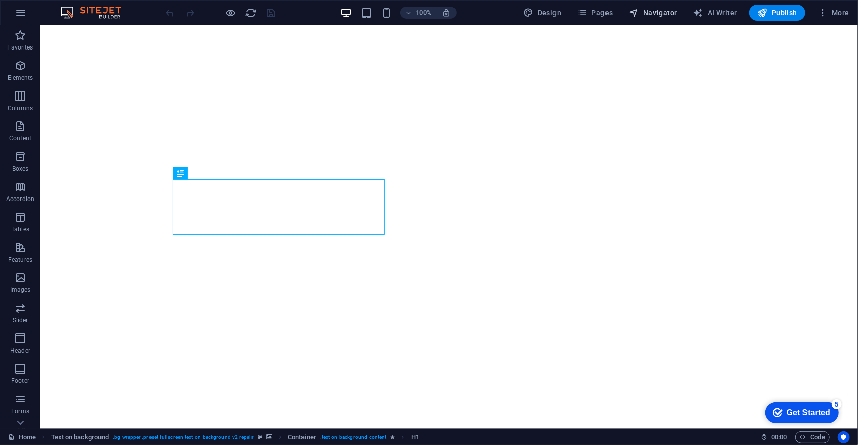
click at [651, 11] on span "Navigator" at bounding box center [653, 13] width 48 height 10
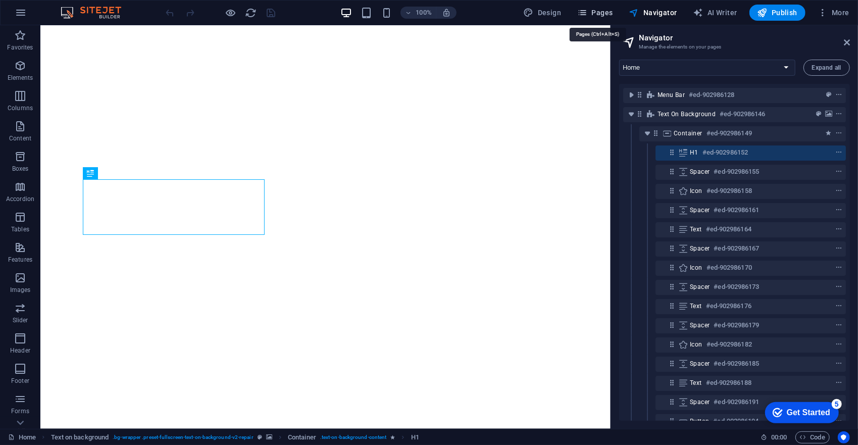
click at [608, 11] on span "Pages" at bounding box center [594, 13] width 35 height 10
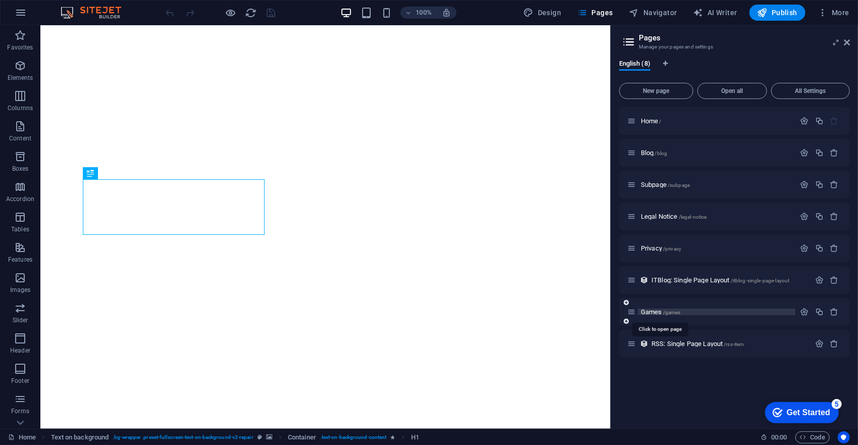
click at [658, 312] on span "Games /games" at bounding box center [661, 312] width 40 height 8
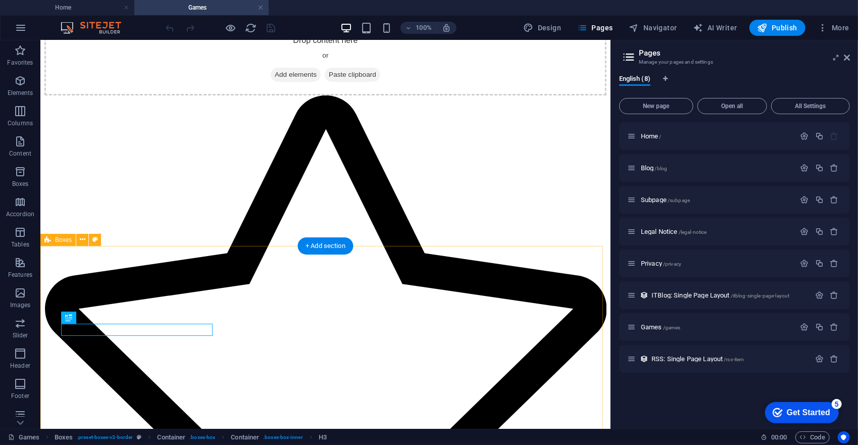
scroll to position [260, 0]
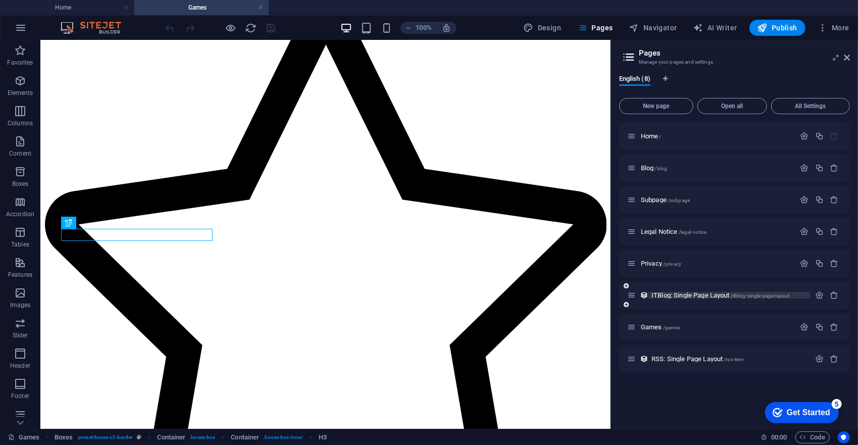
click at [674, 294] on span "ITBlog: Single Page Layout /itblog-single-page-layout" at bounding box center [720, 295] width 138 height 8
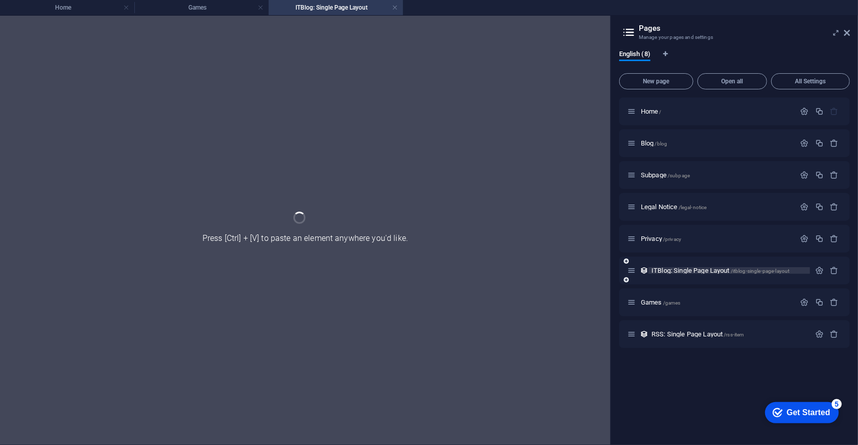
scroll to position [0, 0]
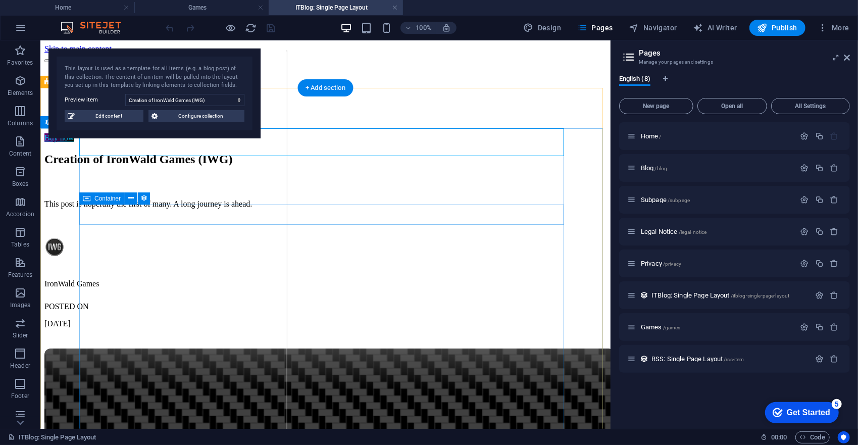
click at [529, 236] on div "IronWald Games POSTED ON Aug 15, 2025" at bounding box center [286, 281] width 485 height 91
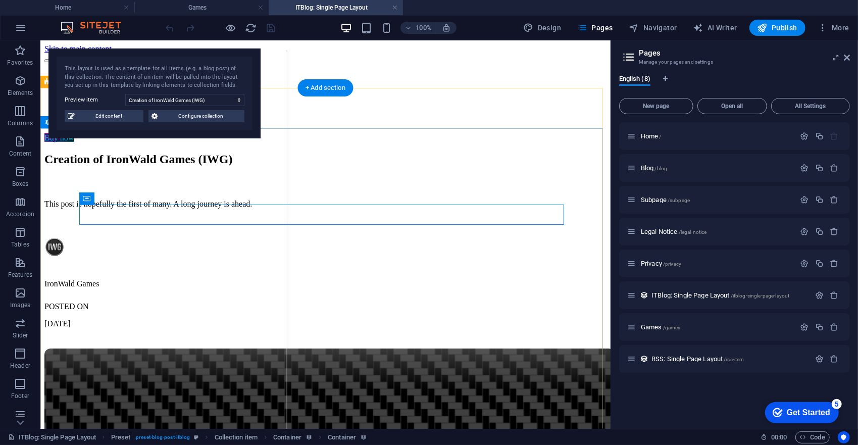
click at [573, 211] on article "Creation of IronWald Games (IWG) This post is hopefully the first of many. A lo…" at bounding box center [325, 372] width 562 height 440
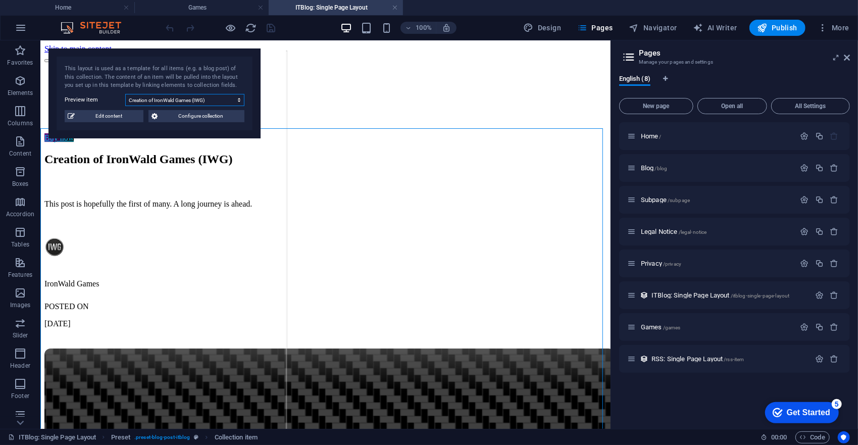
click at [201, 99] on select "Creation of IronWald Games (IWG) How to Change Phone Broken Screen Basic Phone …" at bounding box center [184, 100] width 119 height 12
click at [125, 94] on select "Creation of IronWald Games (IWG) How to Change Phone Broken Screen Basic Phone …" at bounding box center [184, 100] width 119 height 12
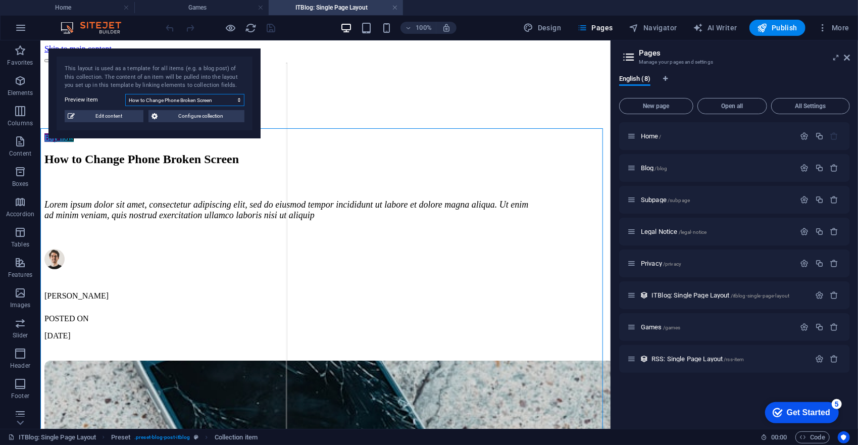
click at [202, 99] on select "Creation of IronWald Games (IWG) How to Change Phone Broken Screen Basic Phone …" at bounding box center [184, 100] width 119 height 12
click at [125, 94] on select "Creation of IronWald Games (IWG) How to Change Phone Broken Screen Basic Phone …" at bounding box center [184, 100] width 119 height 12
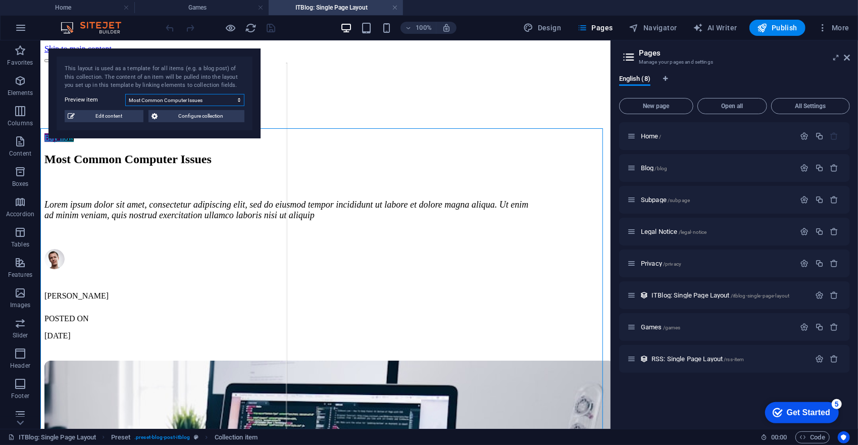
drag, startPoint x: 204, startPoint y: 99, endPoint x: 204, endPoint y: 107, distance: 7.1
click at [204, 99] on select "Creation of IronWald Games (IWG) How to Change Phone Broken Screen Basic Phone …" at bounding box center [184, 100] width 119 height 12
click at [125, 94] on select "Creation of IronWald Games (IWG) How to Change Phone Broken Screen Basic Phone …" at bounding box center [184, 100] width 119 height 12
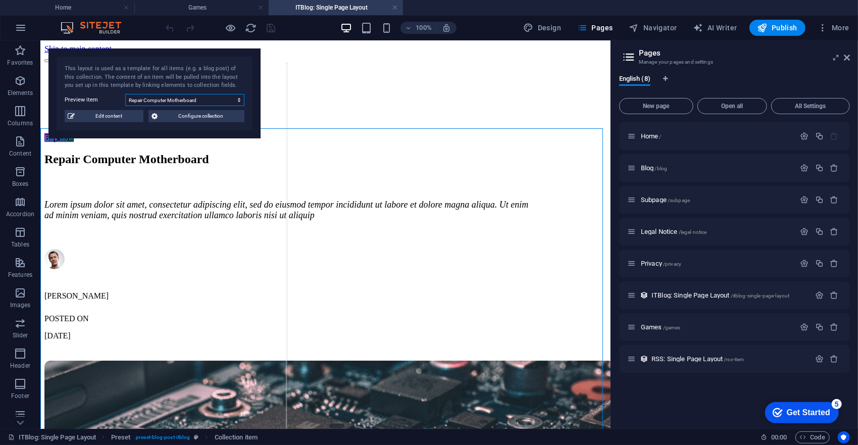
click at [202, 103] on select "Creation of IronWald Games (IWG) How to Change Phone Broken Screen Basic Phone …" at bounding box center [184, 100] width 119 height 12
click at [125, 94] on select "Creation of IronWald Games (IWG) How to Change Phone Broken Screen Basic Phone …" at bounding box center [184, 100] width 119 height 12
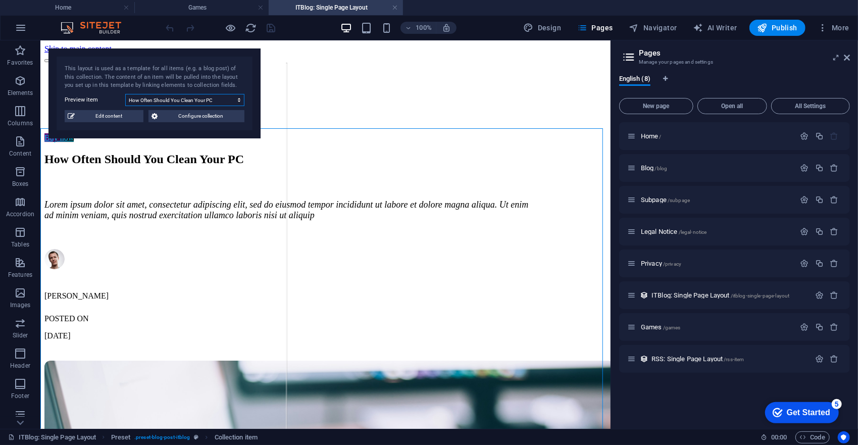
click at [197, 105] on select "Creation of IronWald Games (IWG) How to Change Phone Broken Screen Basic Phone …" at bounding box center [184, 100] width 119 height 12
click at [125, 94] on select "Creation of IronWald Games (IWG) How to Change Phone Broken Screen Basic Phone …" at bounding box center [184, 100] width 119 height 12
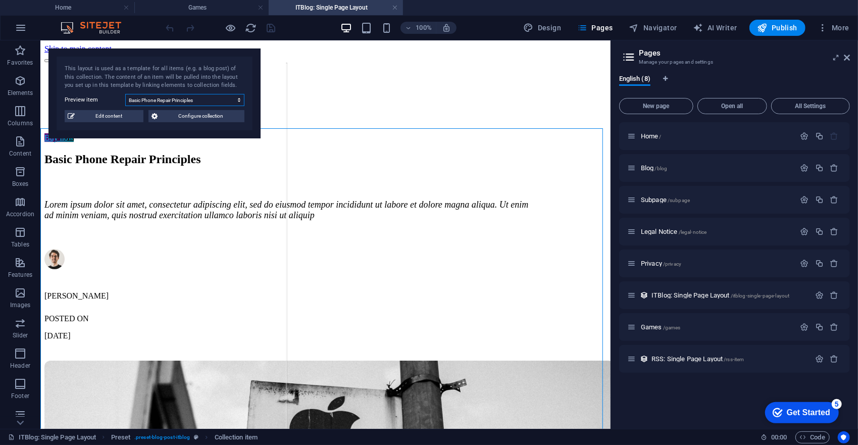
click at [200, 100] on select "Creation of IronWald Games (IWG) How to Change Phone Broken Screen Basic Phone …" at bounding box center [184, 100] width 119 height 12
click at [125, 94] on select "Creation of IronWald Games (IWG) How to Change Phone Broken Screen Basic Phone …" at bounding box center [184, 100] width 119 height 12
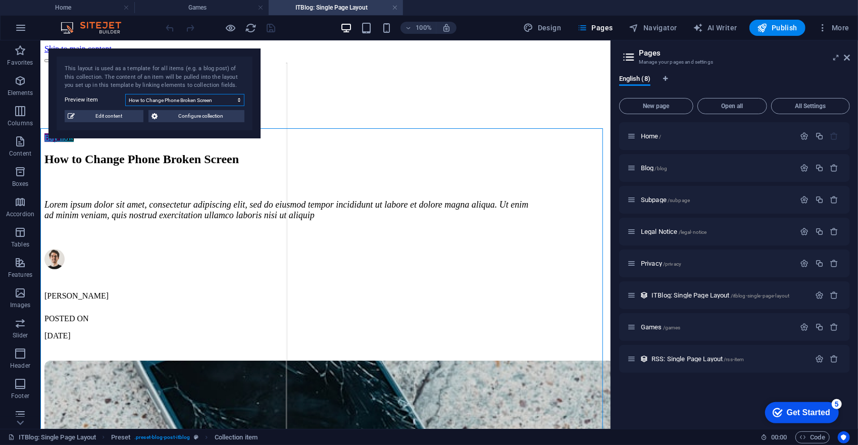
click at [195, 101] on select "Creation of IronWald Games (IWG) How to Change Phone Broken Screen Basic Phone …" at bounding box center [184, 100] width 119 height 12
select select "68b86d64c7685b797c0b5944"
click at [125, 94] on select "Creation of IronWald Games (IWG) How to Change Phone Broken Screen Basic Phone …" at bounding box center [184, 100] width 119 height 12
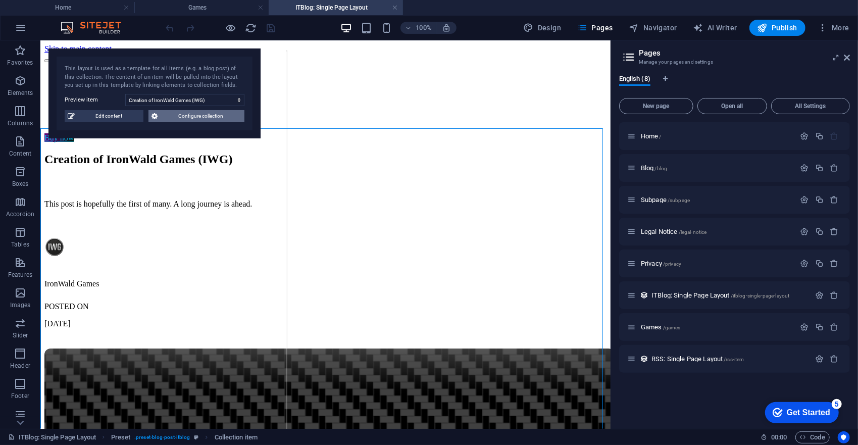
click at [191, 117] on span "Configure collection" at bounding box center [201, 116] width 81 height 12
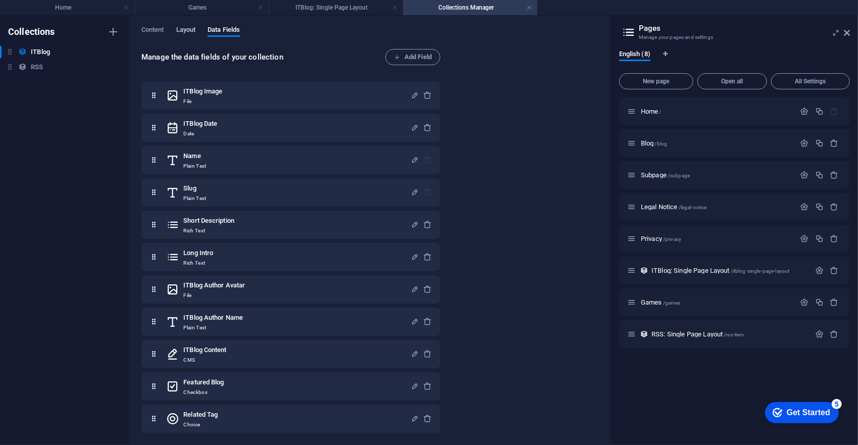
click at [194, 32] on span "Layout" at bounding box center [186, 31] width 20 height 14
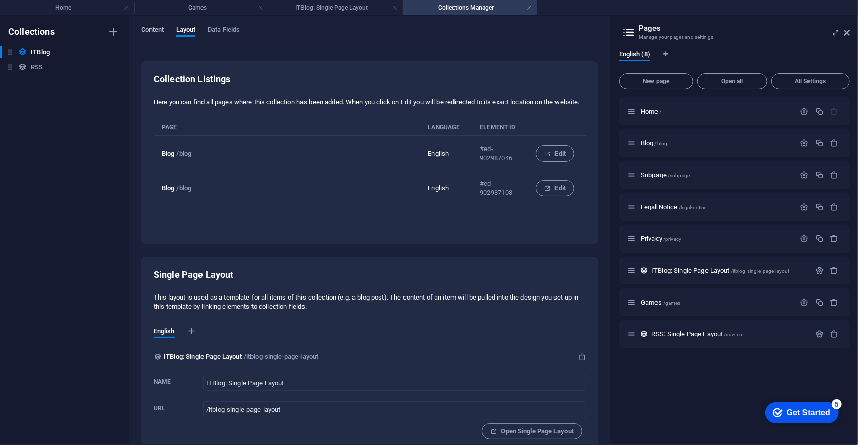
click at [151, 26] on span "Content" at bounding box center [152, 31] width 23 height 14
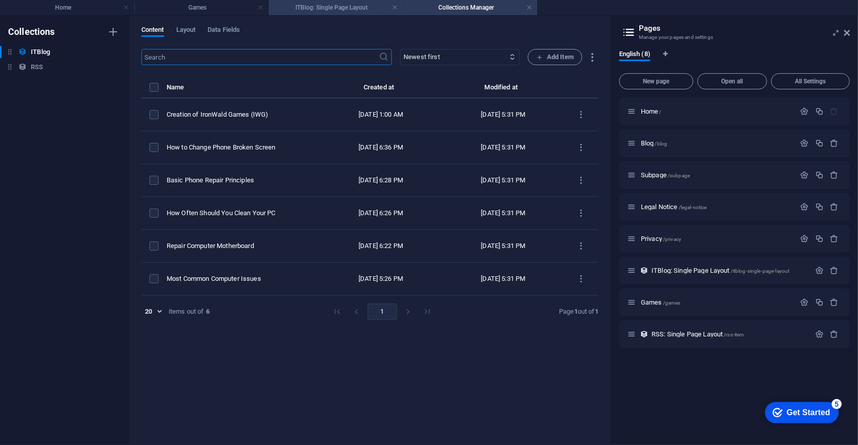
click at [328, 7] on h4 "ITBlog: Single Page Layout" at bounding box center [336, 7] width 134 height 11
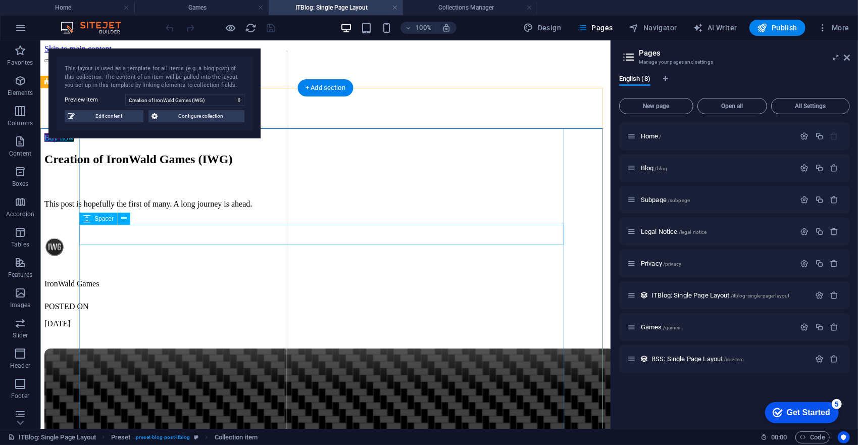
click at [382, 328] on div at bounding box center [286, 338] width 485 height 20
click at [395, 328] on div at bounding box center [286, 338] width 485 height 20
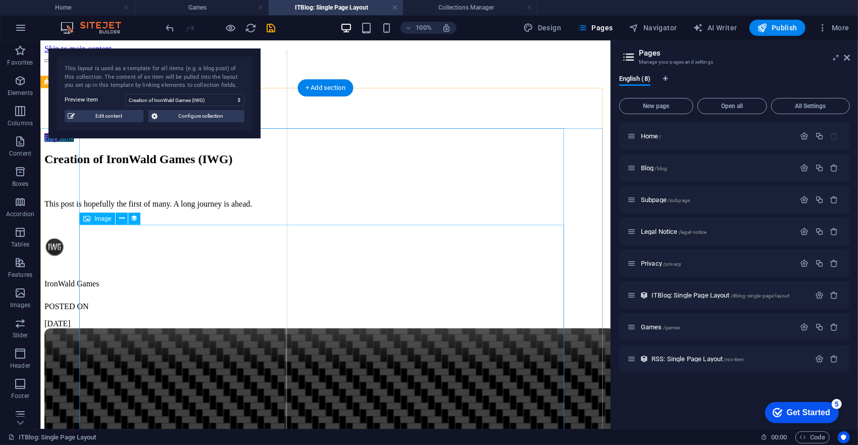
click at [395, 328] on figure at bounding box center [286, 450] width 485 height 244
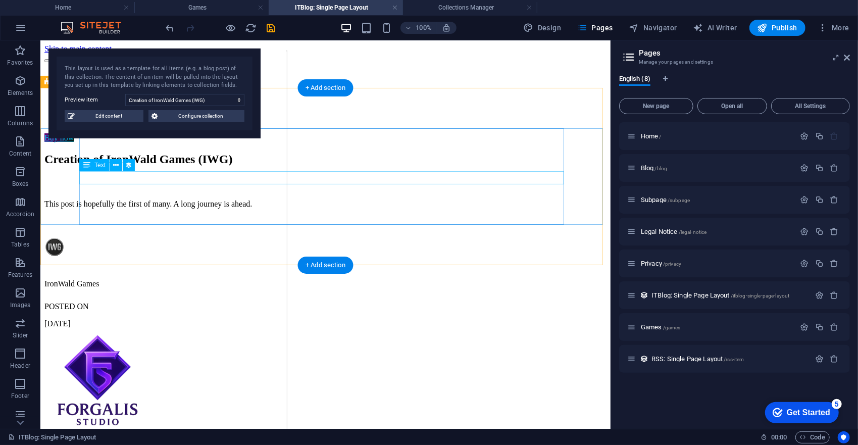
click at [219, 216] on div at bounding box center [286, 226] width 485 height 20
click at [396, 152] on div "Creation of IronWald Games (IWG)" at bounding box center [286, 159] width 485 height 14
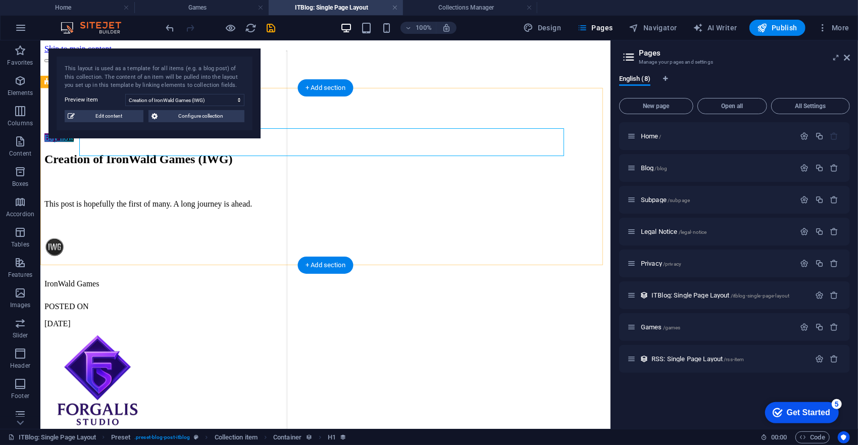
click at [310, 152] on div "Creation of IronWald Games (IWG) This post is hopefully the first of many. A lo…" at bounding box center [325, 240] width 562 height 176
click at [313, 152] on div "Creation of IronWald Games (IWG)" at bounding box center [286, 159] width 485 height 14
click at [353, 216] on div at bounding box center [286, 226] width 485 height 20
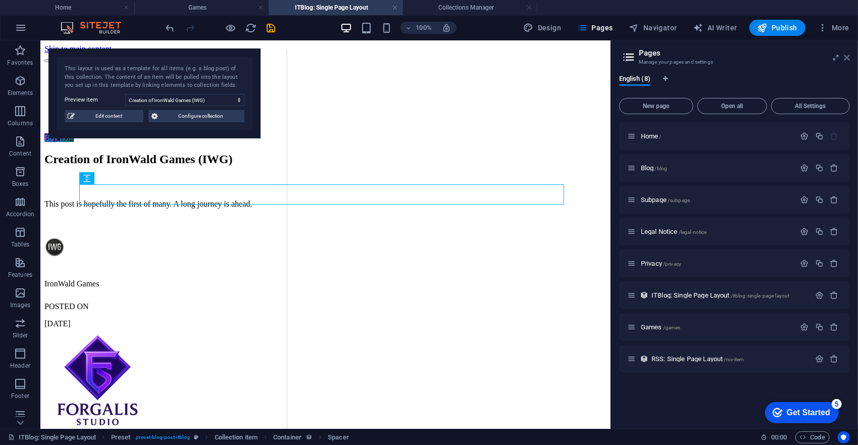
click at [848, 57] on icon at bounding box center [847, 58] width 6 height 8
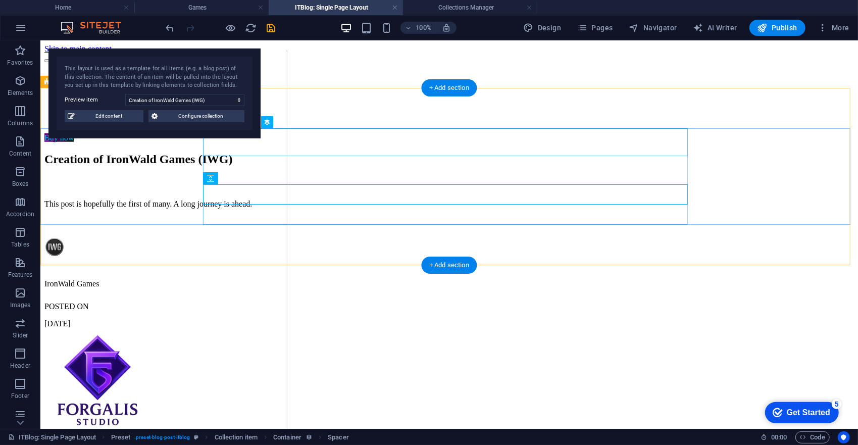
click at [322, 152] on div "Creation of IronWald Games (IWG)" at bounding box center [286, 159] width 485 height 14
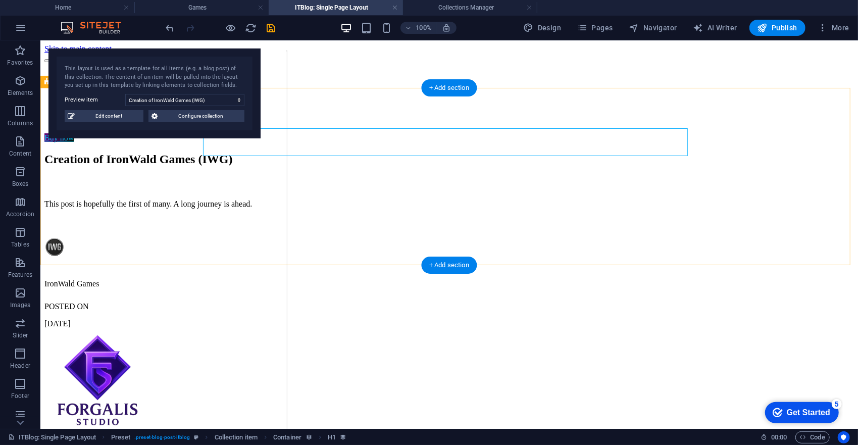
click at [328, 152] on div "Creation of IronWald Games (IWG) This post is hopefully the first of many. A lo…" at bounding box center [448, 240] width 809 height 176
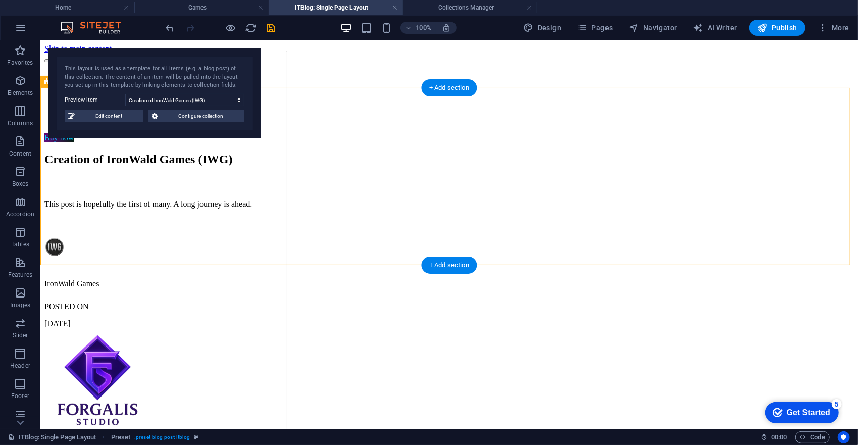
click at [329, 152] on div "Creation of IronWald Games (IWG) This post is hopefully the first of many. A lo…" at bounding box center [448, 240] width 809 height 176
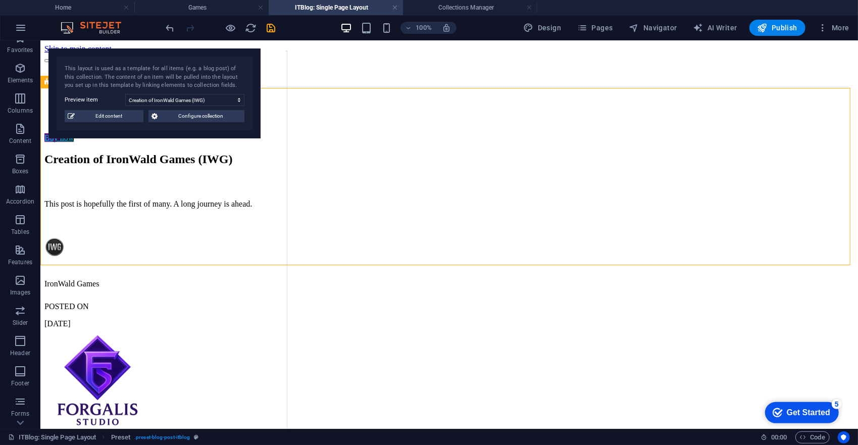
scroll to position [66, 0]
click at [15, 402] on button "Collections" at bounding box center [20, 414] width 40 height 30
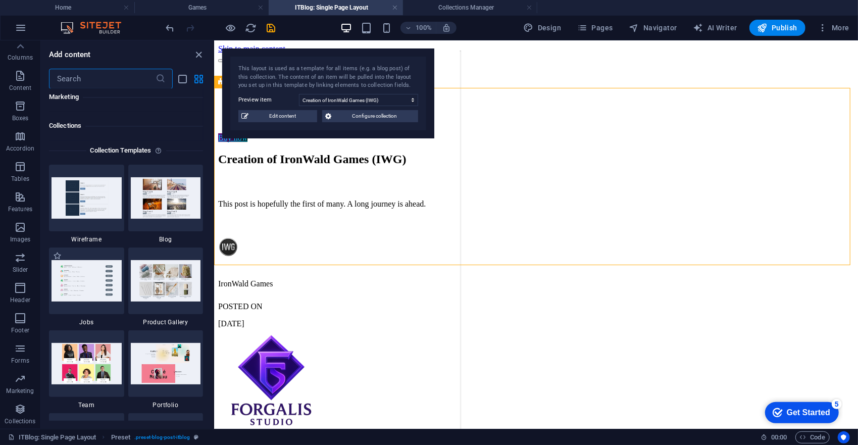
scroll to position [9243, 0]
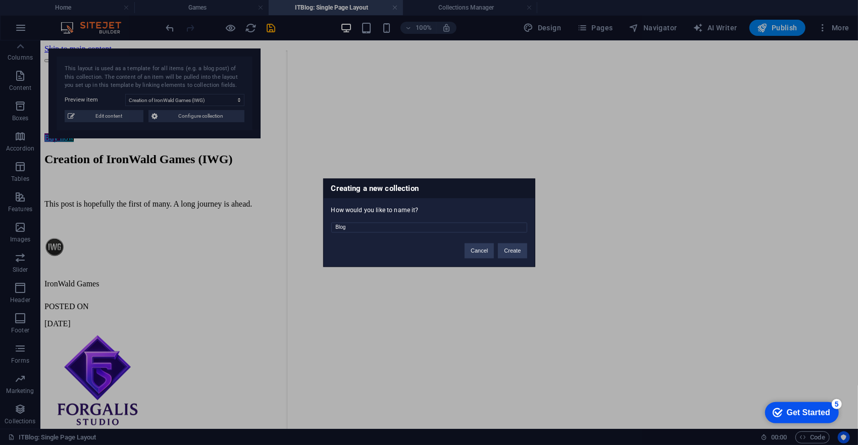
drag, startPoint x: 353, startPoint y: 228, endPoint x: 244, endPoint y: 229, distance: 109.1
click at [288, 227] on div "Creating a new collection How would you like to name it? Blog Cancel Create" at bounding box center [429, 222] width 858 height 445
type input "P"
type input "Updates"
click at [515, 252] on button "Create" at bounding box center [512, 250] width 29 height 15
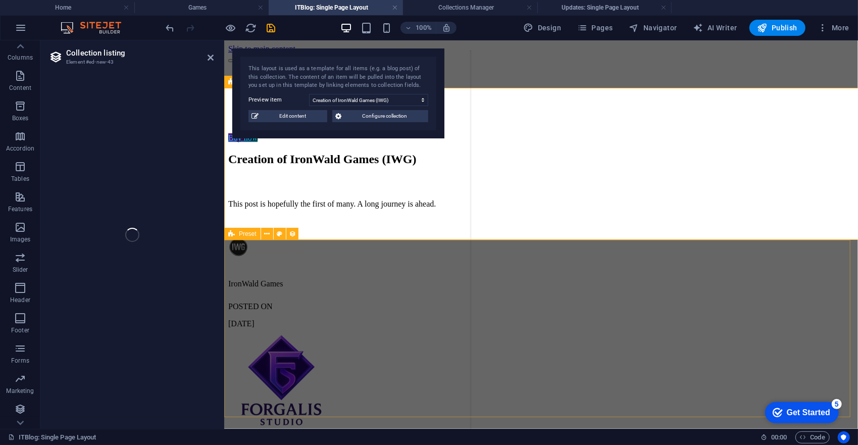
select select "68b9b7f9c43a4ce8bb05b165"
select select
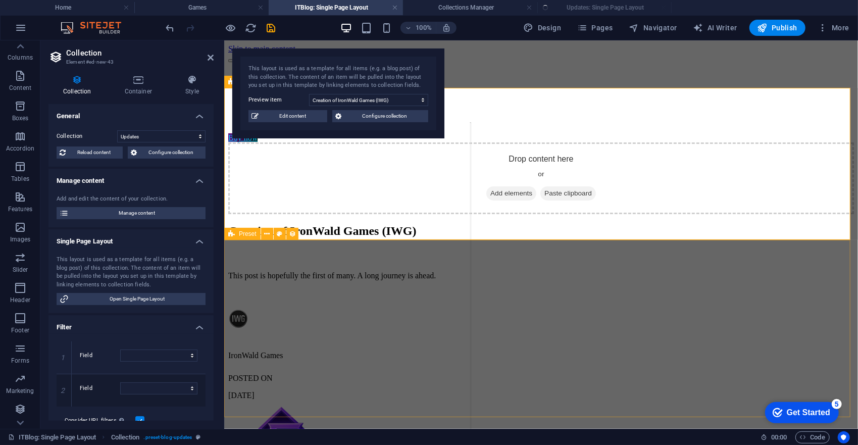
scroll to position [0, 0]
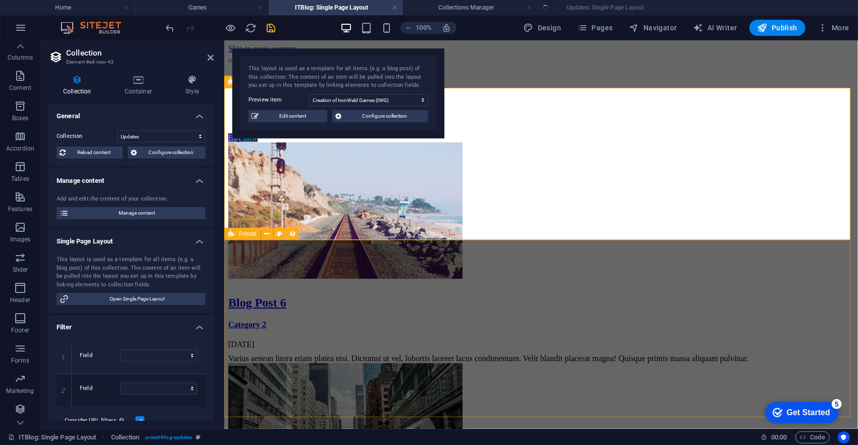
select select "columns.publishing_date_DESC"
select select "columns.status"
select select "columns.publishing_date"
select select "past"
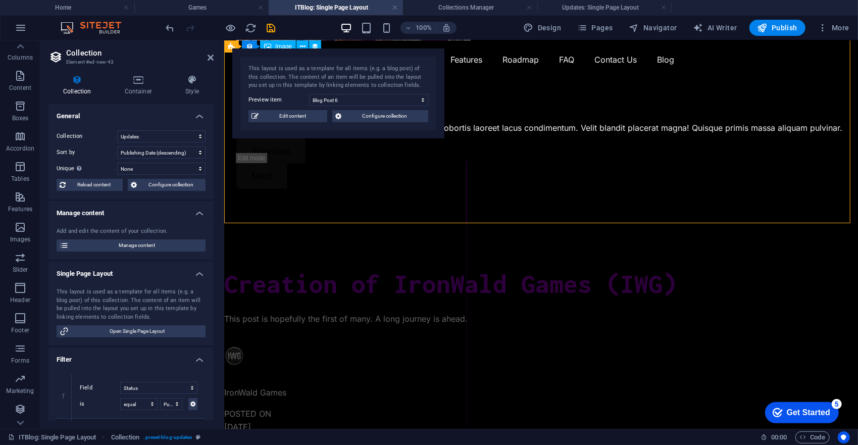
scroll to position [50, 0]
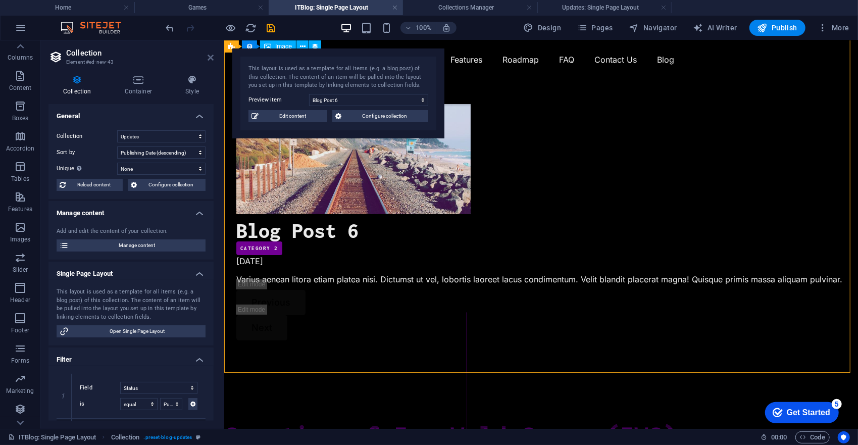
click at [212, 57] on icon at bounding box center [211, 58] width 6 height 8
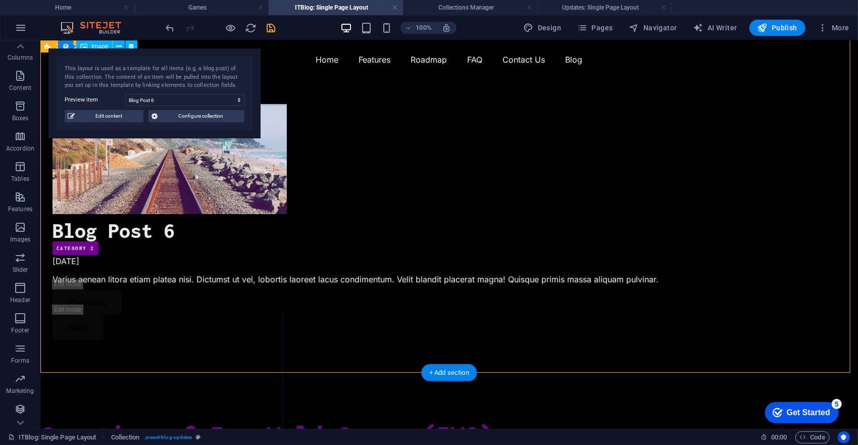
click at [459, 192] on div "Blog Post 6 Category 2 09/02/2025 Varius aenean litora etiam platea nisi. Dictu…" at bounding box center [448, 184] width 817 height 391
click at [152, 102] on select "Blog Post 6 Blog Post 5 Blog Post 4 Blog Post 3 Blog Post 2 Blog Post 1" at bounding box center [184, 100] width 119 height 12
click at [125, 94] on select "Blog Post 6 Blog Post 5 Blog Post 4 Blog Post 3 Blog Post 2 Blog Post 1" at bounding box center [184, 100] width 119 height 12
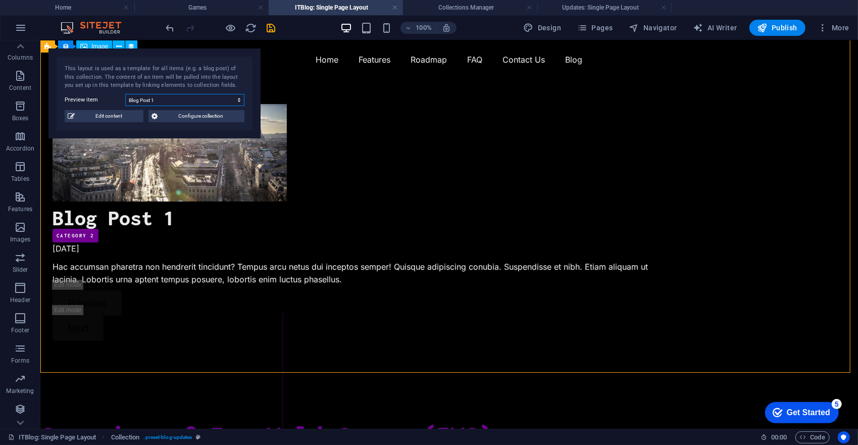
click at [194, 97] on select "Blog Post 6 Blog Post 5 Blog Post 4 Blog Post 3 Blog Post 2 Blog Post 1" at bounding box center [184, 100] width 119 height 12
select select "68b9b7faf8cc7ba328035693"
click at [125, 94] on select "Blog Post 6 Blog Post 5 Blog Post 4 Blog Post 3 Blog Post 2 Blog Post 1" at bounding box center [184, 100] width 119 height 12
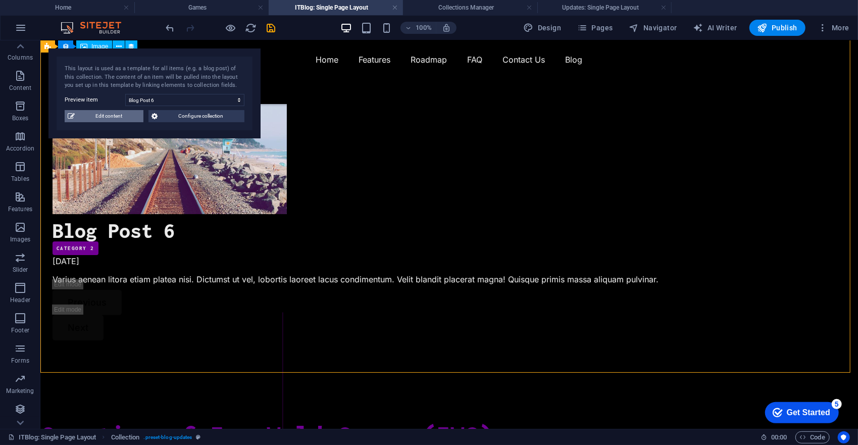
click at [114, 120] on span "Edit content" at bounding box center [109, 116] width 63 height 12
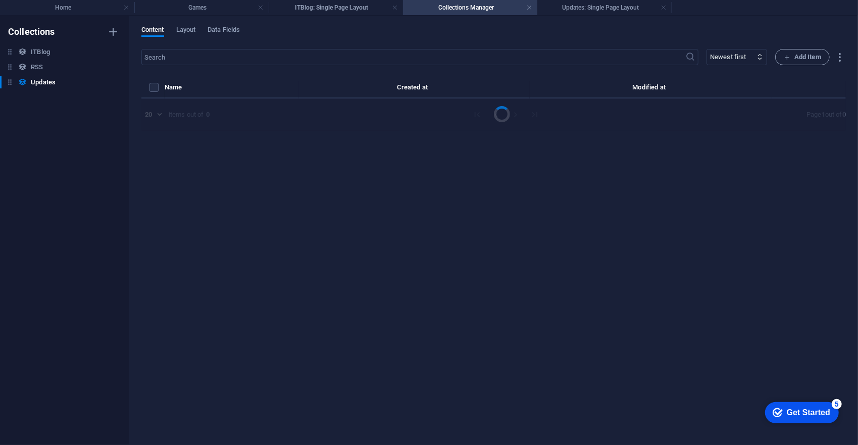
scroll to position [0, 0]
select select "Category 2"
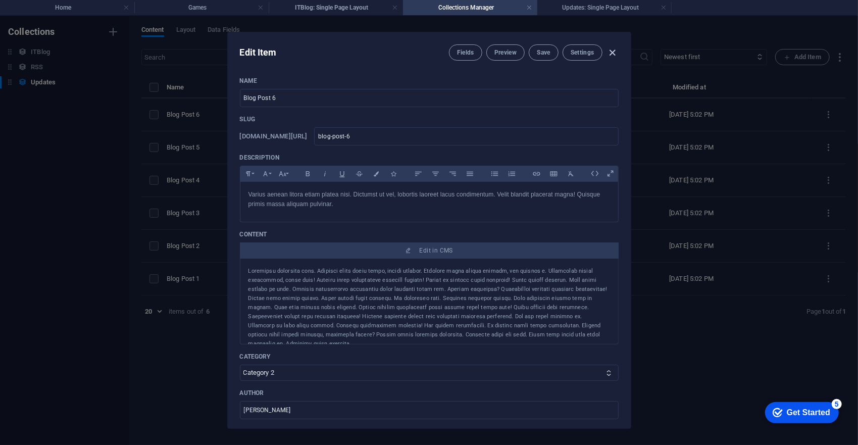
click at [609, 53] on div "Fields Preview Save Settings" at bounding box center [534, 52] width 170 height 16
click at [614, 55] on icon "button" at bounding box center [612, 53] width 12 height 12
type input "2025-09-04"
type input "blog-post-6"
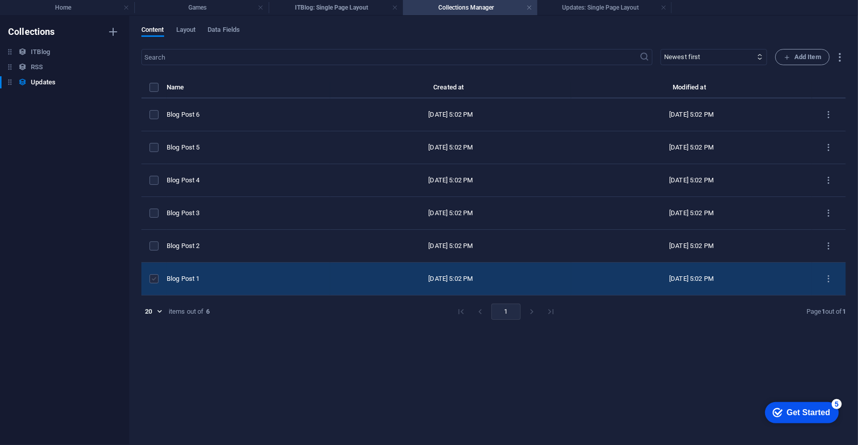
click at [157, 278] on label "items list" at bounding box center [153, 278] width 9 height 9
click at [0, 0] on input "items list" at bounding box center [0, 0] width 0 height 0
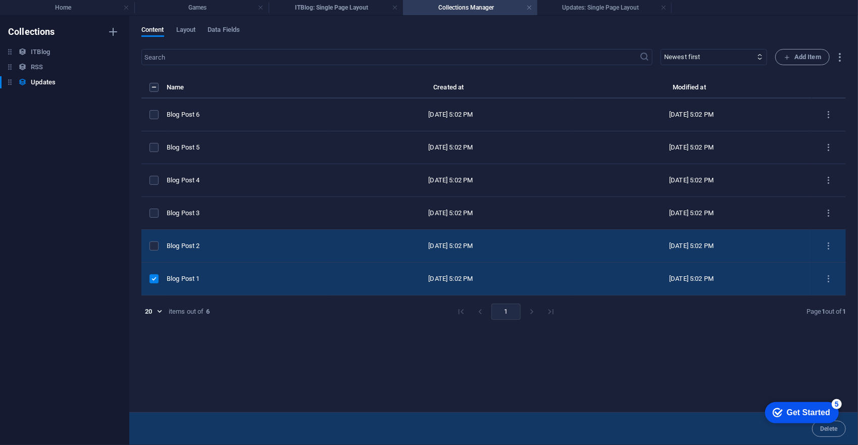
click at [159, 249] on div "items list" at bounding box center [153, 245] width 9 height 9
click at [158, 240] on td "items list" at bounding box center [153, 246] width 25 height 33
click at [153, 243] on label "items list" at bounding box center [153, 245] width 9 height 9
click at [0, 0] on input "items list" at bounding box center [0, 0] width 0 height 0
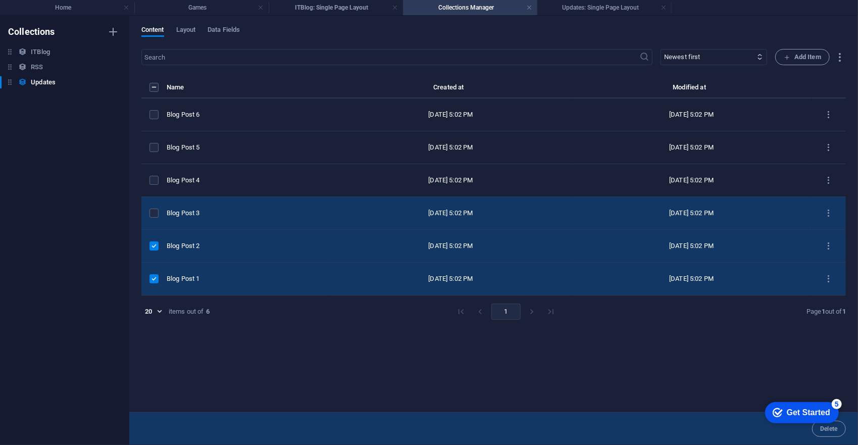
click at [159, 223] on td "items list" at bounding box center [153, 213] width 25 height 33
click at [159, 215] on div "items list" at bounding box center [153, 213] width 9 height 9
click at [150, 205] on td "items list" at bounding box center [153, 213] width 25 height 33
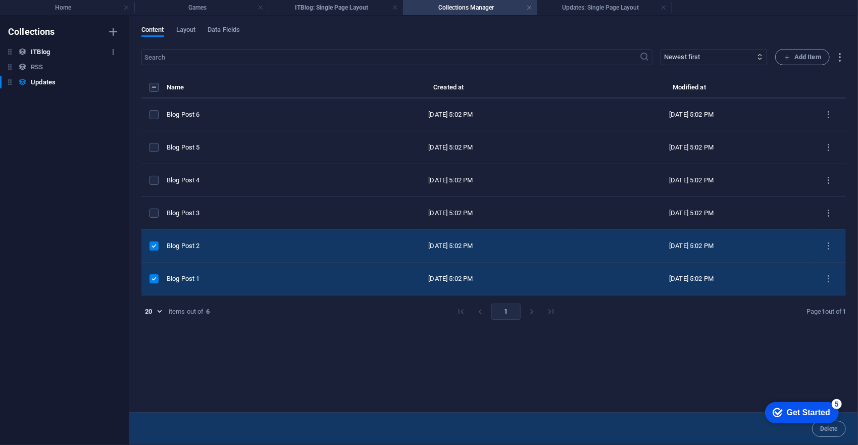
click at [110, 49] on icon "button" at bounding box center [113, 51] width 7 height 7
click at [119, 113] on li "Delete" at bounding box center [113, 121] width 58 height 24
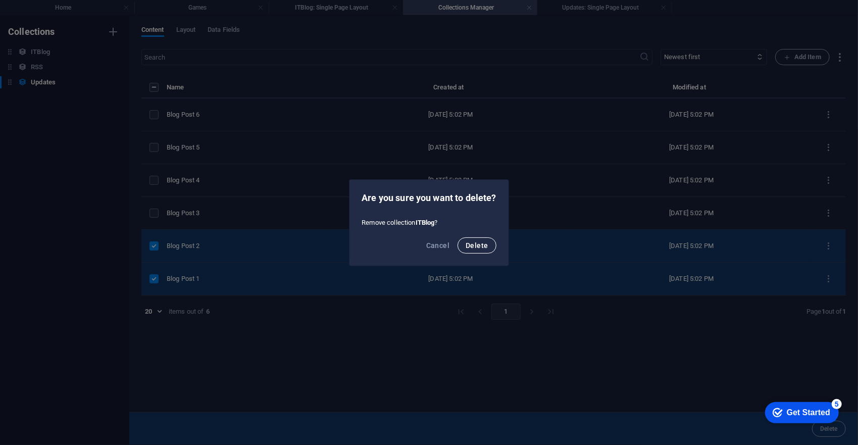
click at [471, 239] on button "Delete" at bounding box center [476, 245] width 38 height 16
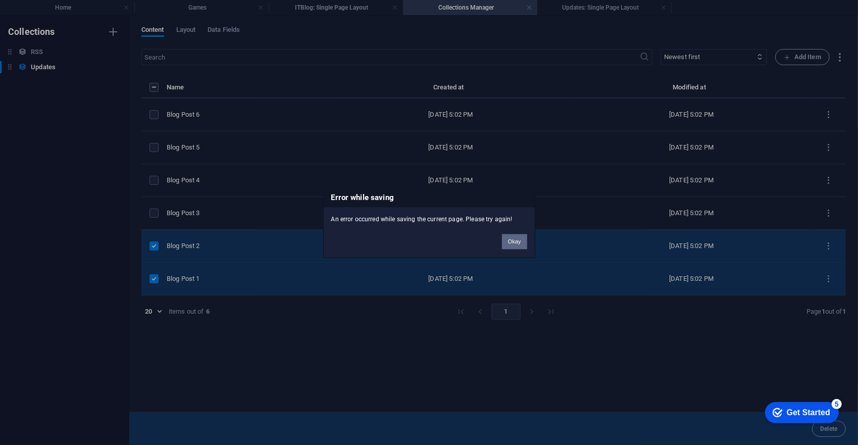
click at [520, 241] on button "Okay" at bounding box center [514, 241] width 25 height 15
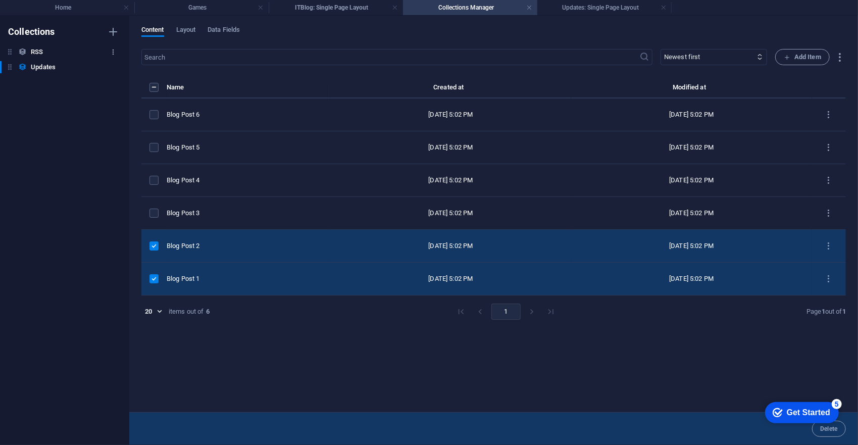
click at [108, 53] on button "button" at bounding box center [113, 52] width 12 height 16
click at [127, 119] on h6 "Delete" at bounding box center [121, 121] width 27 height 12
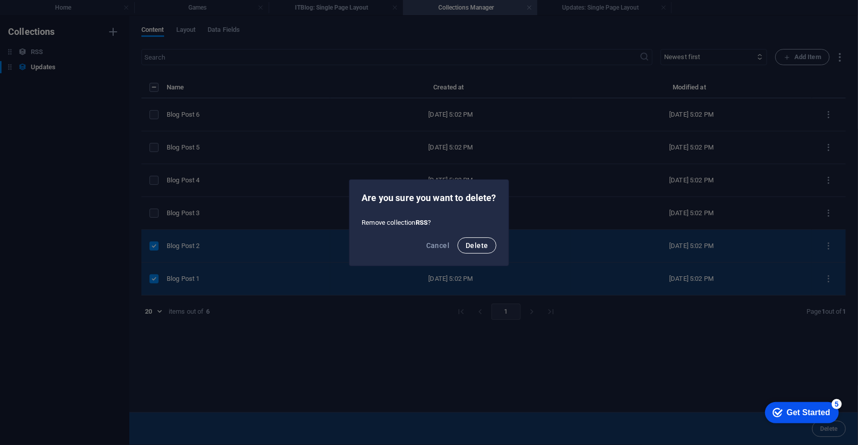
click at [479, 245] on span "Delete" at bounding box center [477, 245] width 22 height 8
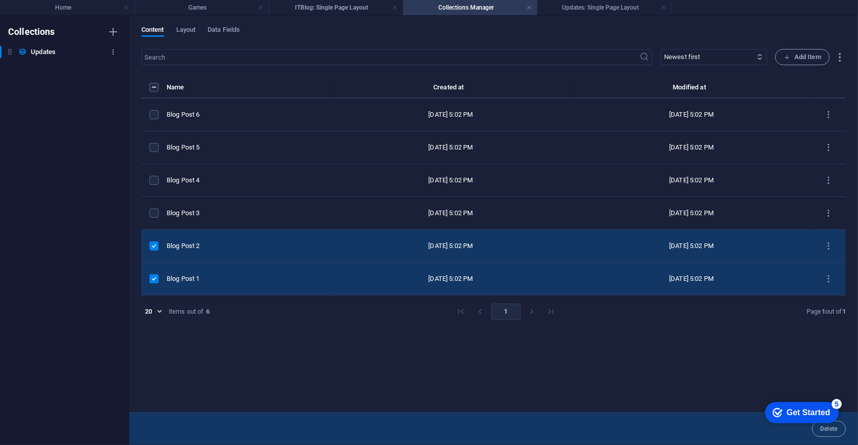
click at [108, 53] on button "button" at bounding box center [113, 52] width 12 height 16
click at [125, 119] on h6 "Delete" at bounding box center [121, 121] width 27 height 12
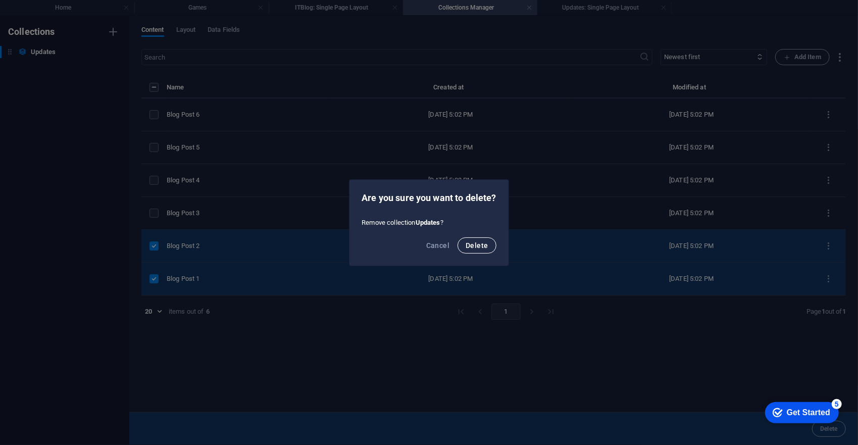
click at [479, 243] on span "Delete" at bounding box center [477, 245] width 22 height 8
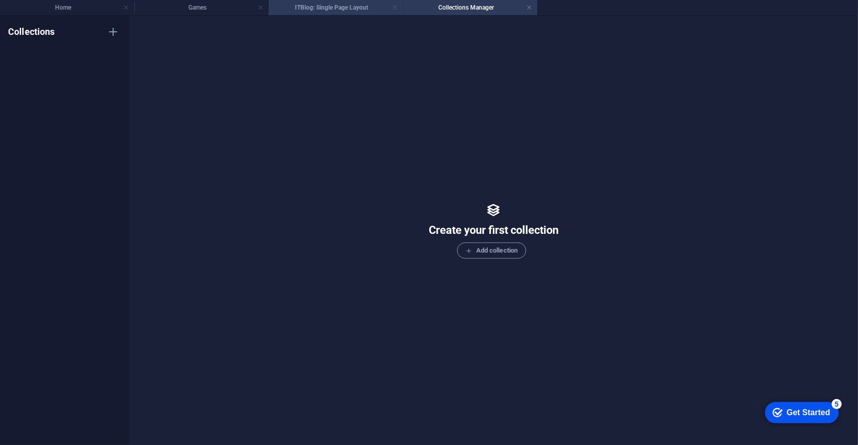
click at [396, 7] on link at bounding box center [395, 8] width 6 height 10
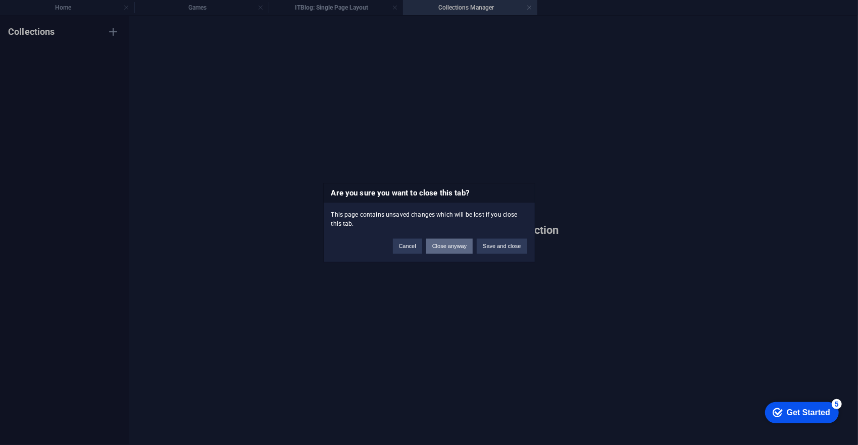
click at [459, 245] on button "Close anyway" at bounding box center [449, 245] width 46 height 15
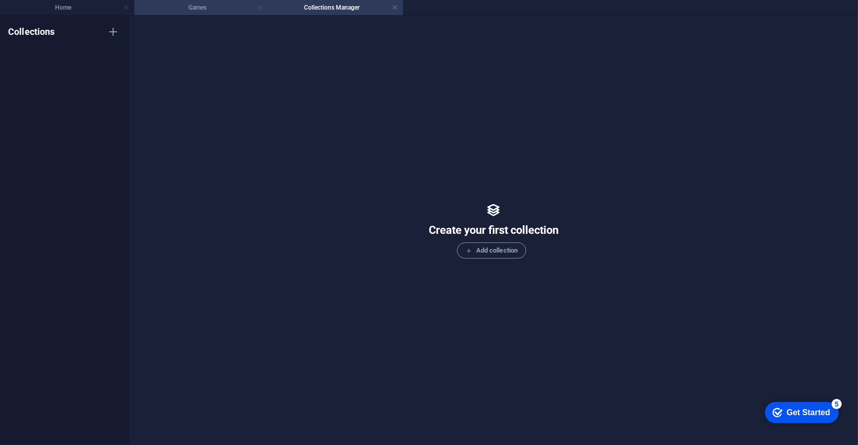
click at [260, 8] on link at bounding box center [261, 8] width 6 height 10
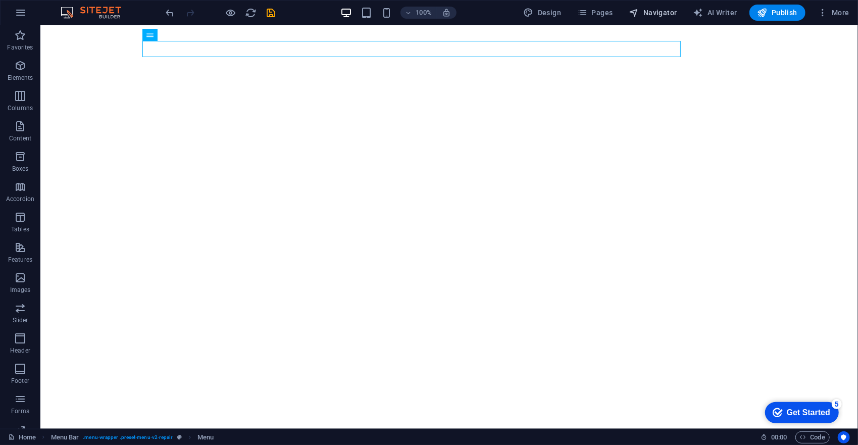
click at [665, 11] on span "Navigator" at bounding box center [653, 13] width 48 height 10
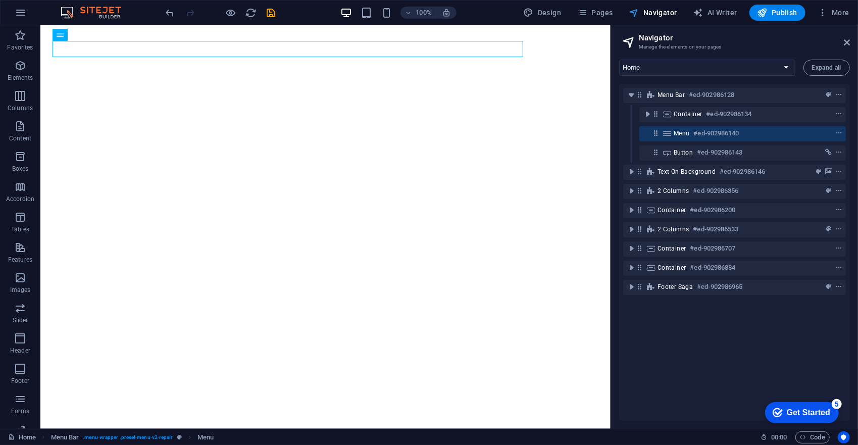
click at [641, 18] on button "Navigator" at bounding box center [653, 13] width 56 height 16
click at [255, 15] on icon "reload" at bounding box center [251, 13] width 12 height 12
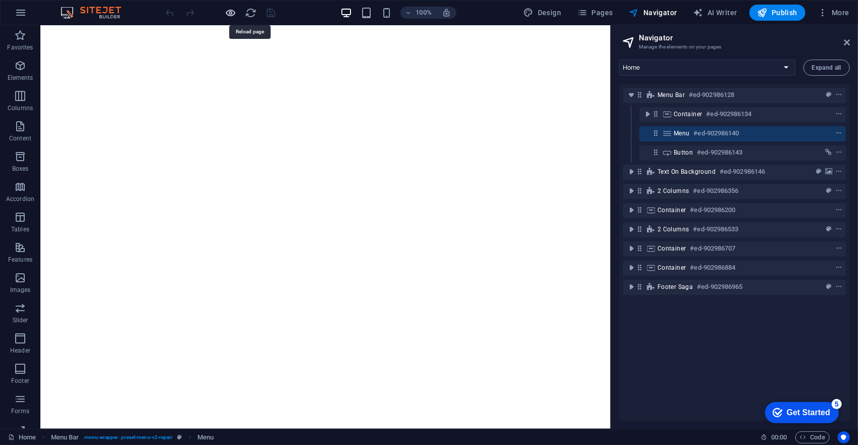
click at [232, 11] on icon "button" at bounding box center [231, 13] width 12 height 12
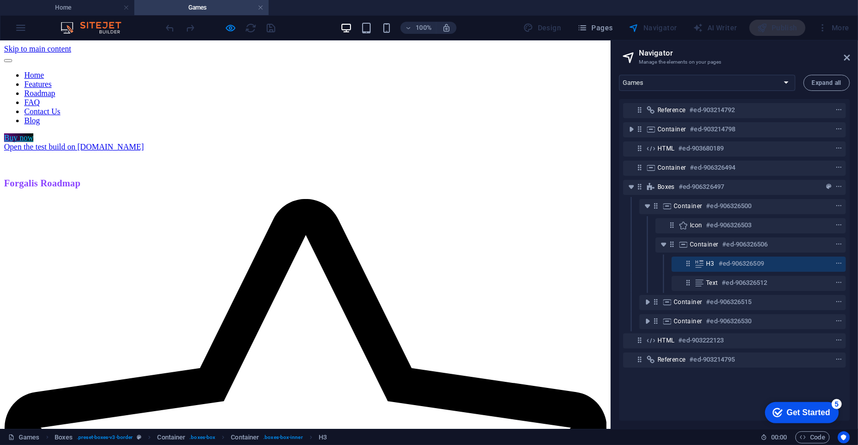
click at [80, 142] on div "Open the test build on itch.io" at bounding box center [305, 146] width 602 height 9
click at [391, 70] on nav "Home Features Roadmap FAQ Contact Us Blog" at bounding box center [305, 97] width 602 height 55
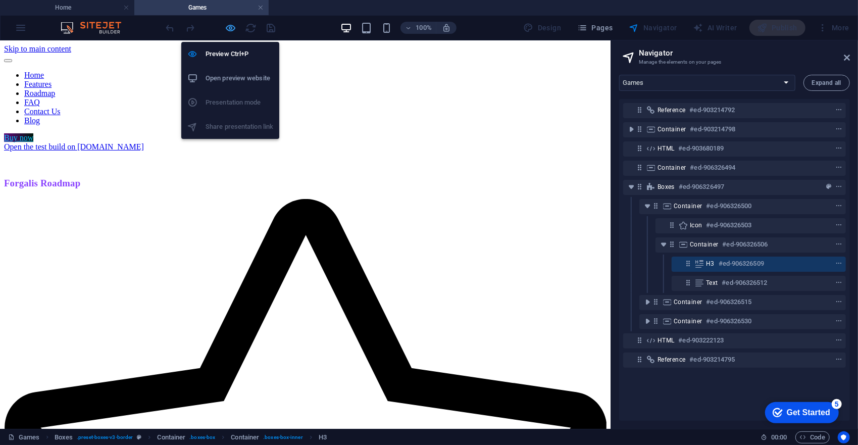
click at [232, 29] on icon "button" at bounding box center [231, 28] width 12 height 12
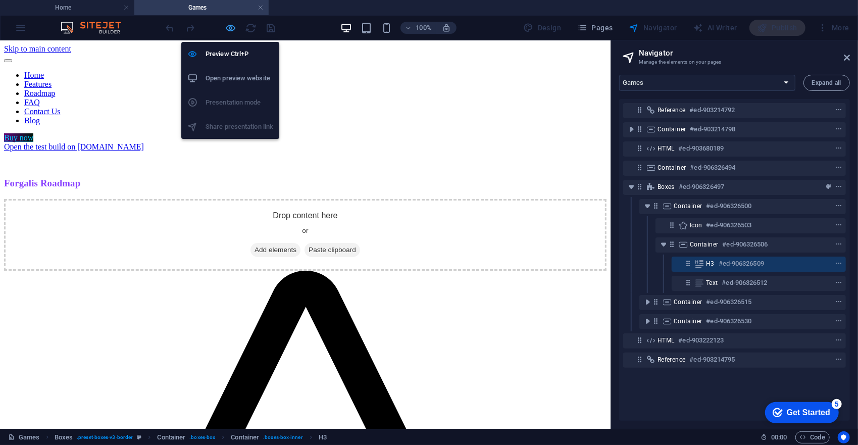
scroll to position [260, 0]
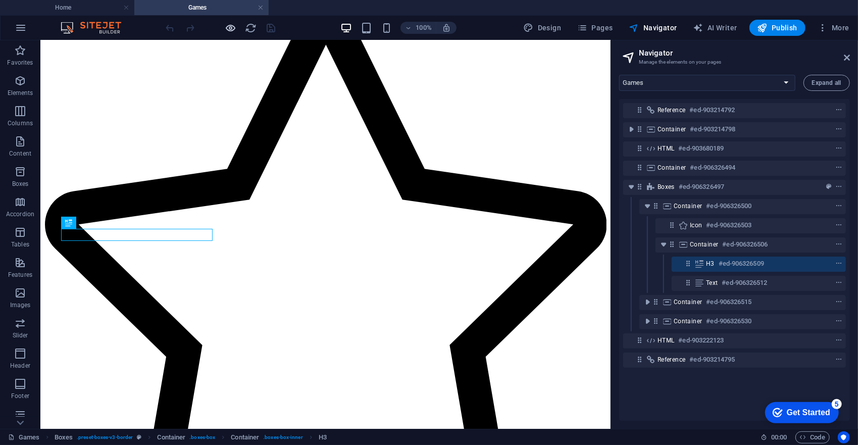
click at [232, 30] on icon "button" at bounding box center [231, 28] width 12 height 12
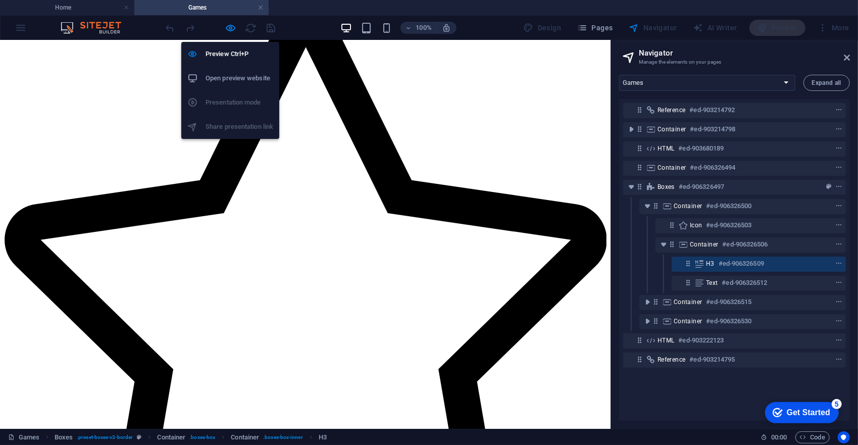
scroll to position [231, 0]
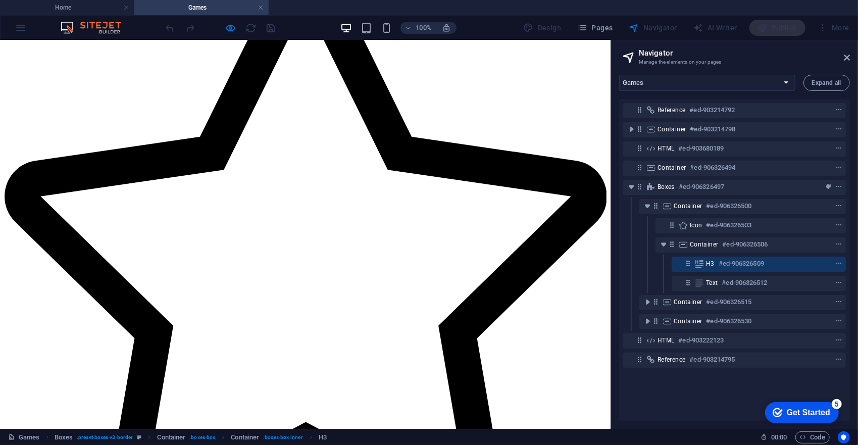
select select "16957431-en"
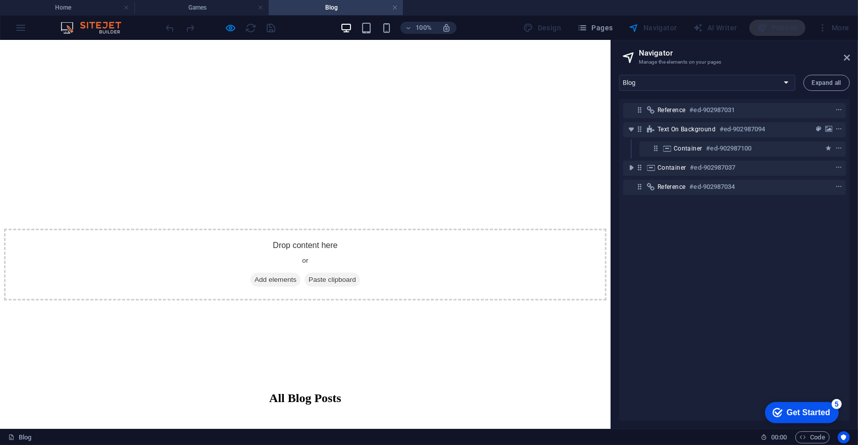
scroll to position [303, 0]
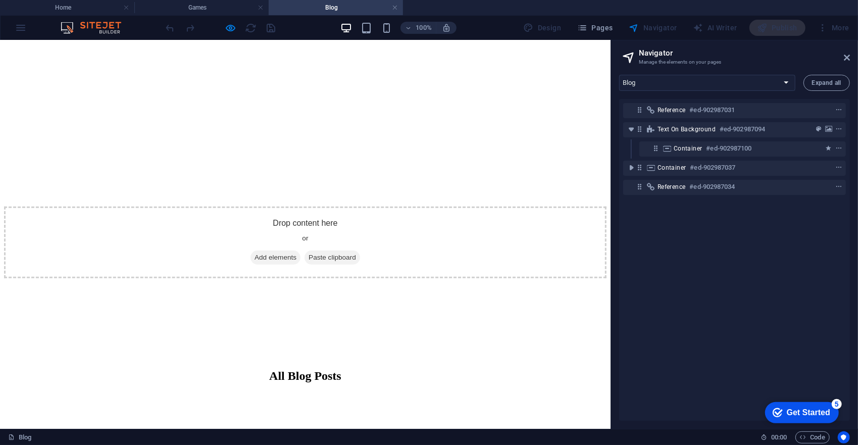
click at [400, 369] on div "All Blog Posts" at bounding box center [305, 376] width 578 height 14
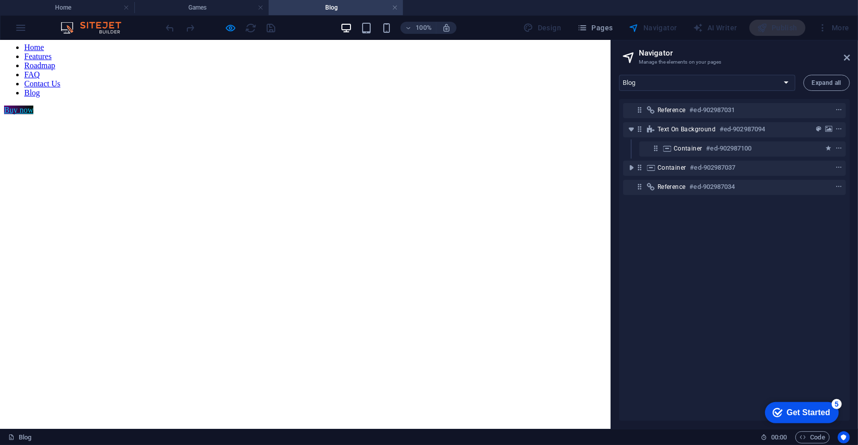
scroll to position [0, 0]
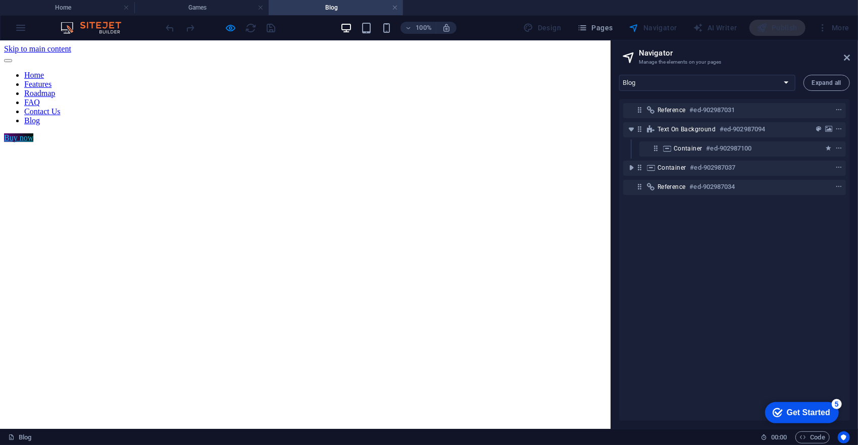
click at [406, 142] on figure at bounding box center [305, 142] width 602 height 0
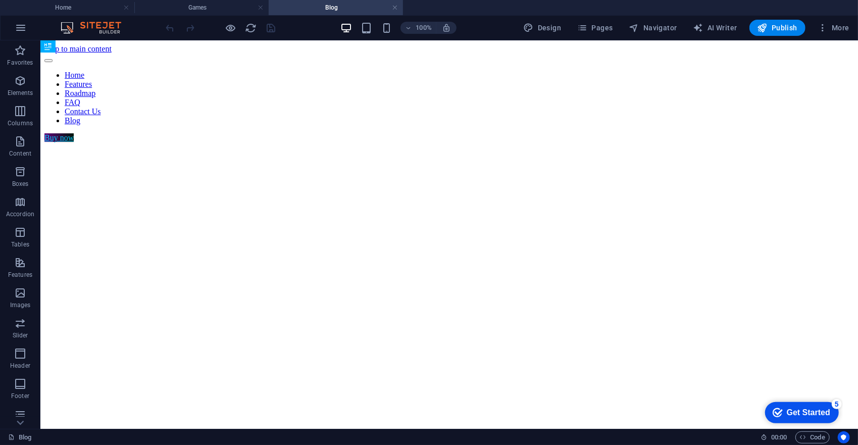
scroll to position [252, 0]
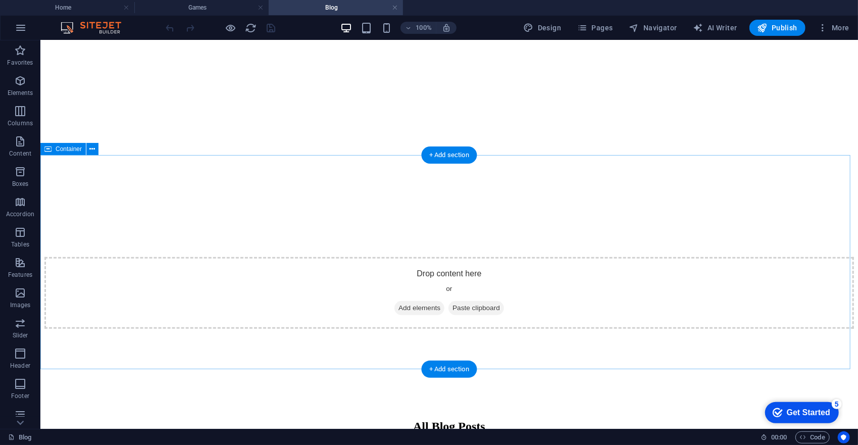
click at [513, 328] on div "All Blog Posts" at bounding box center [448, 441] width 809 height 226
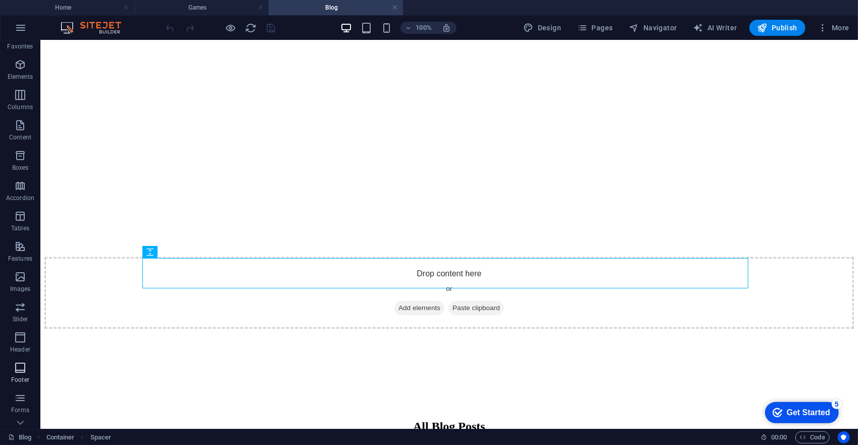
scroll to position [66, 0]
click at [17, 412] on icon "button" at bounding box center [20, 409] width 12 height 12
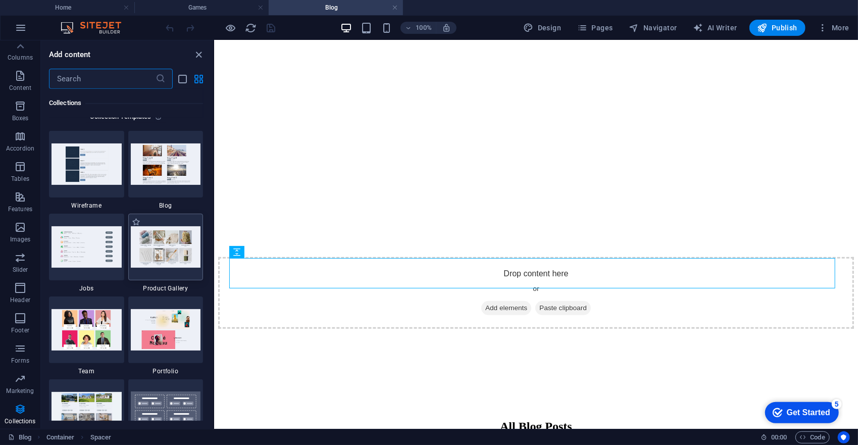
scroll to position [9243, 0]
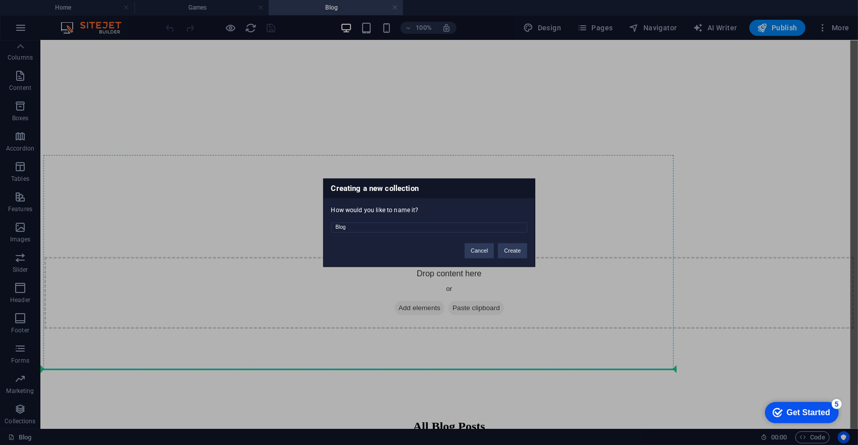
drag, startPoint x: 326, startPoint y: 227, endPoint x: 240, endPoint y: 216, distance: 86.6
click at [271, 220] on div "Creating a new collection How would you like to name it? Blog Cancel Create" at bounding box center [429, 222] width 858 height 445
type input "Updates"
click at [506, 249] on button "Create" at bounding box center [512, 250] width 29 height 15
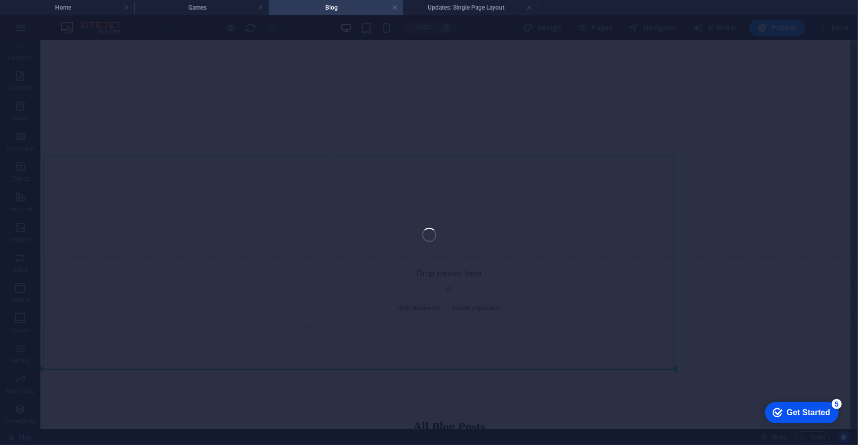
select select
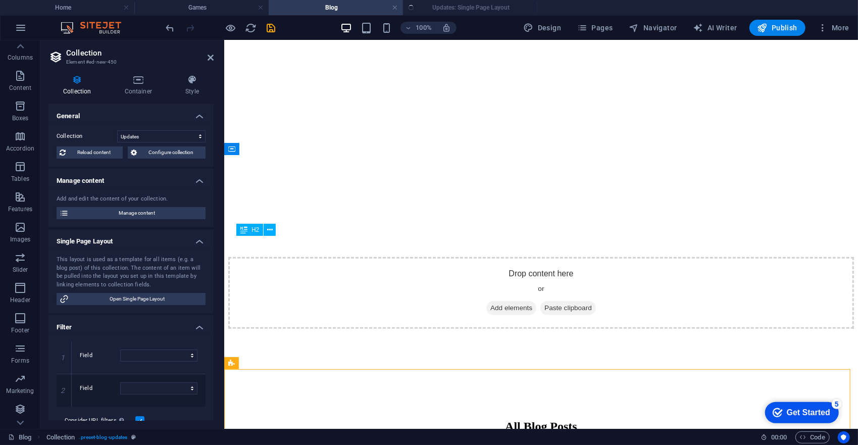
scroll to position [0, 0]
select select "columns.publishing_date_DESC"
select select "columns.status"
select select "columns.publishing_date"
select select "past"
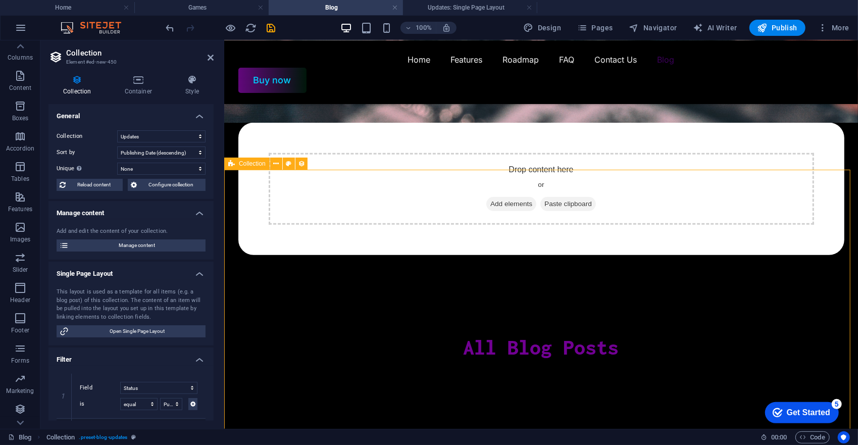
scroll to position [303, 0]
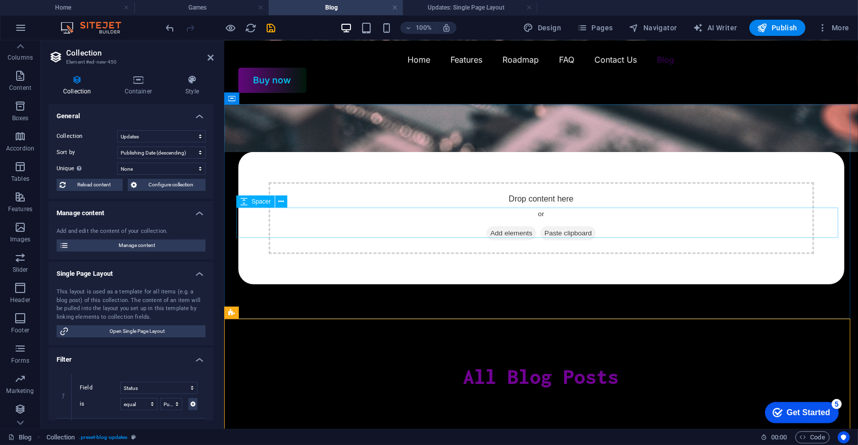
click at [527, 387] on div at bounding box center [541, 402] width 606 height 30
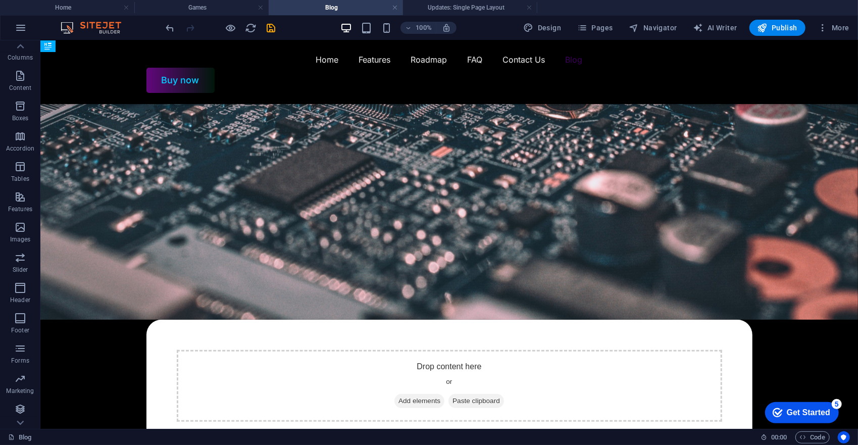
scroll to position [202, 0]
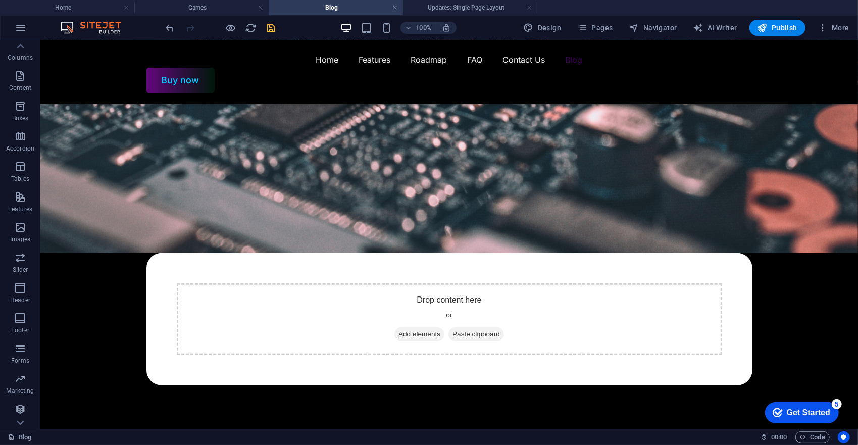
click at [270, 25] on icon "save" at bounding box center [272, 28] width 12 height 12
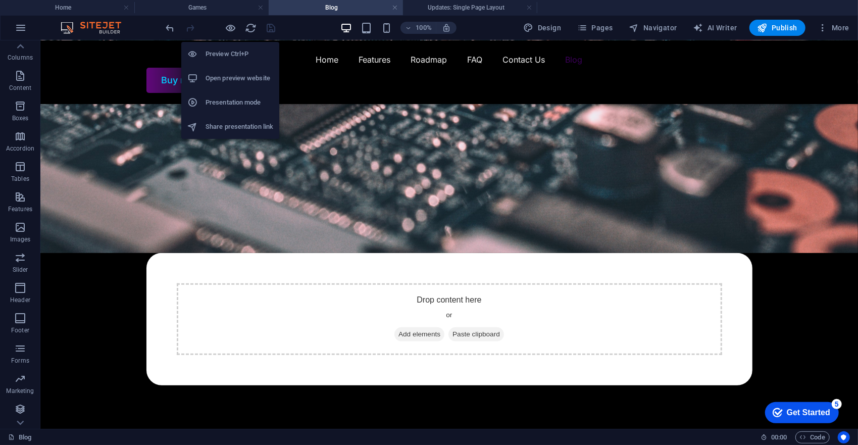
click at [229, 77] on h6 "Open preview website" at bounding box center [240, 78] width 68 height 12
